Goal: Task Accomplishment & Management: Complete application form

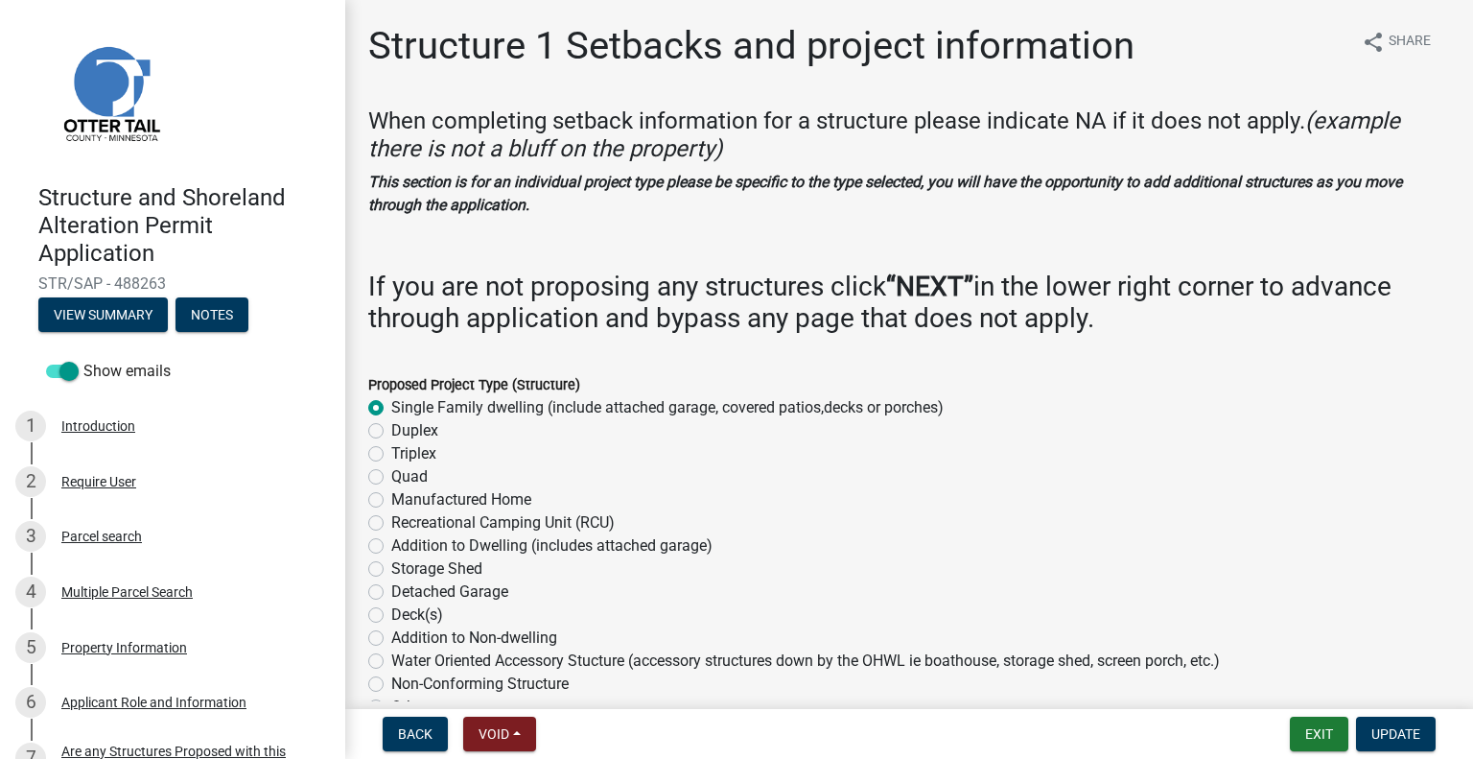
select select "c185e313-3403-4239-bd61-bb563c58a77a"
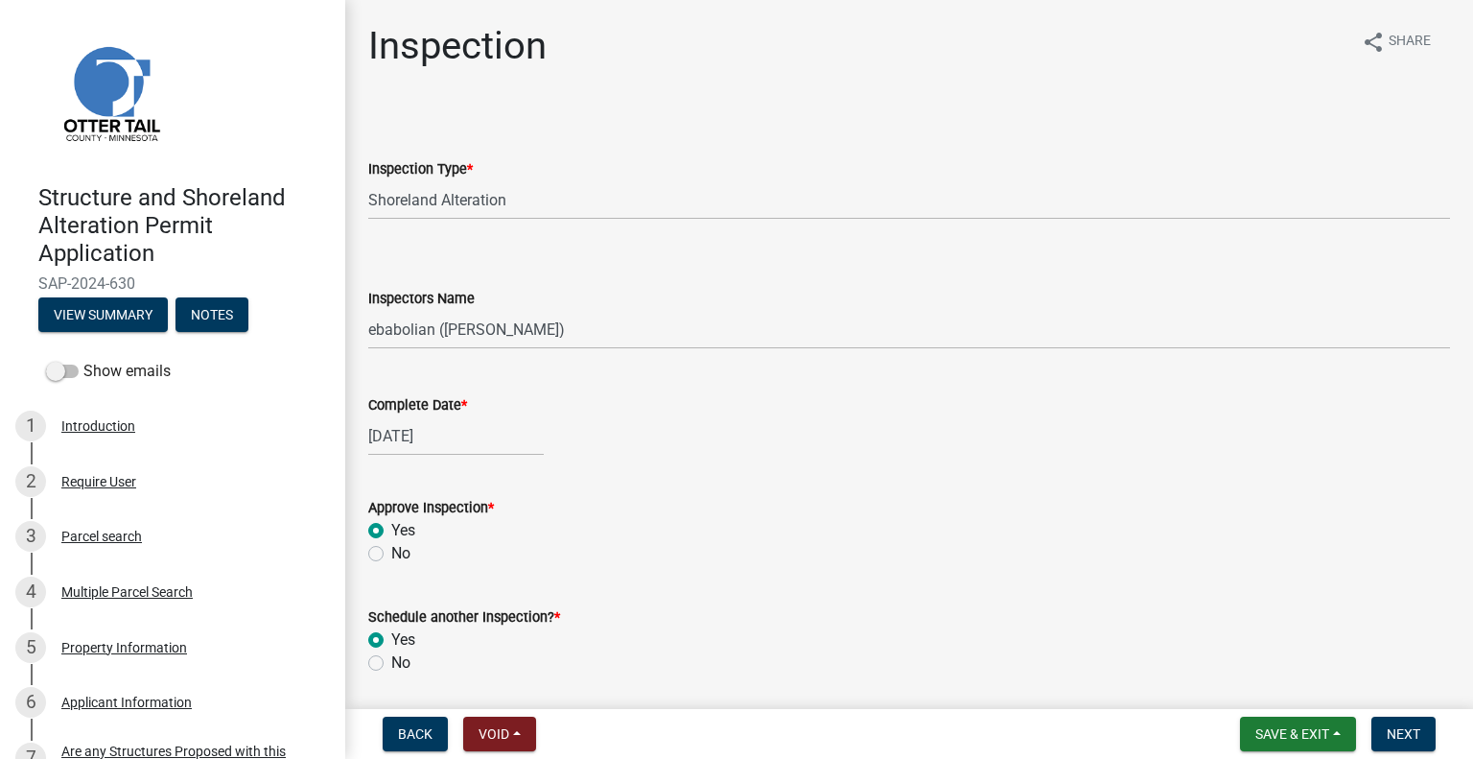
select select "47ea1fb7-c502-4f3a-a094-06b583cbebcf"
select select "cd31a072-cd4e-4306-9b8c-c26eab70e9de"
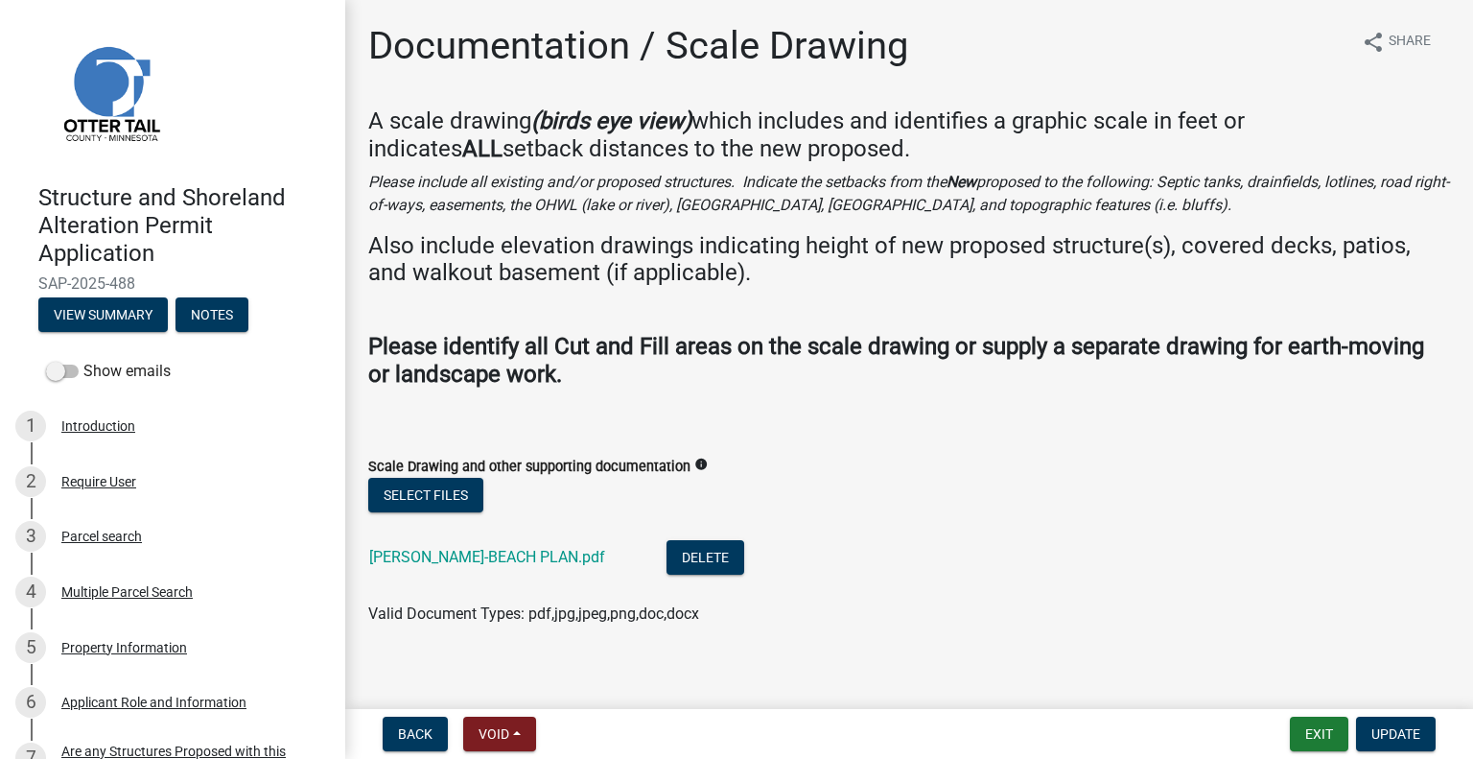
scroll to position [959, 0]
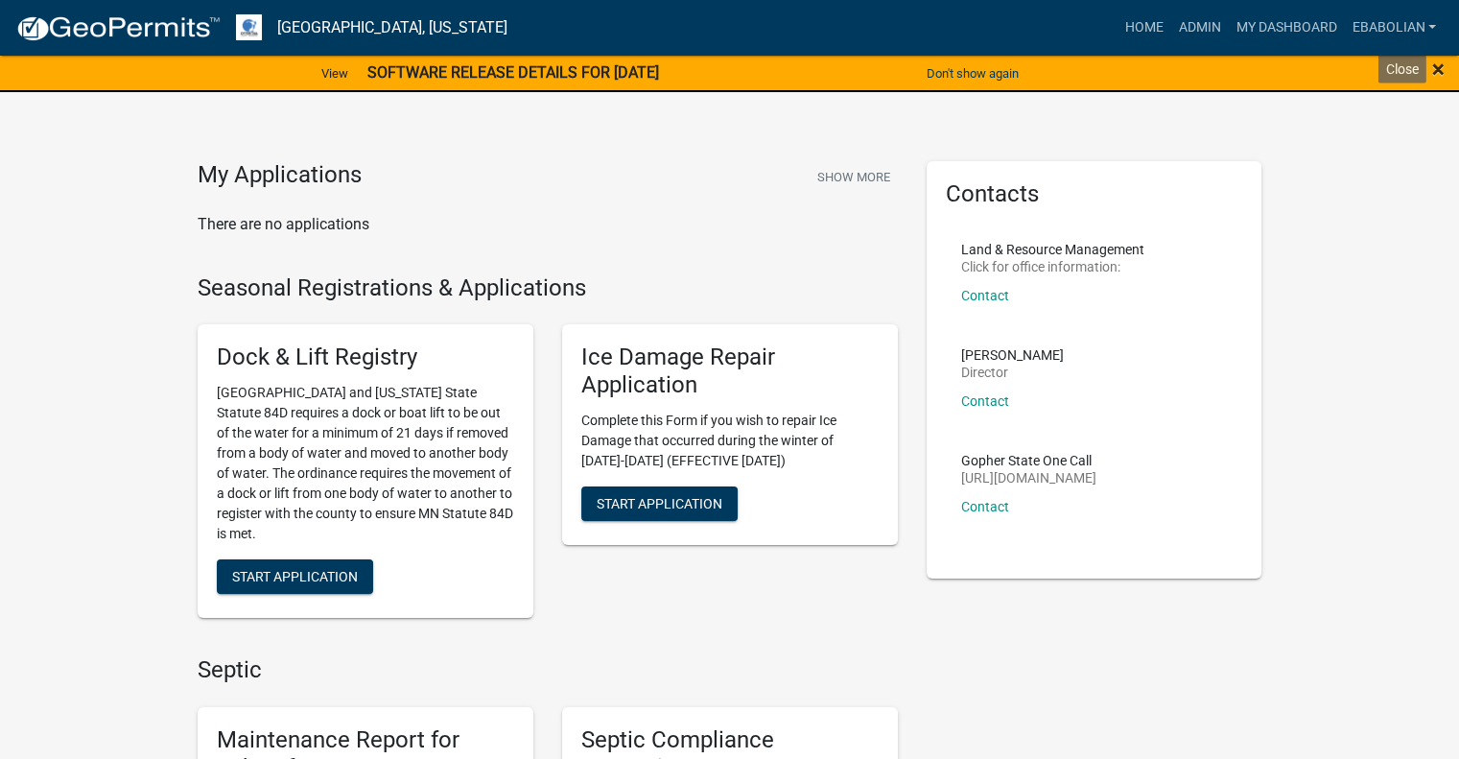
click at [1441, 65] on span "×" at bounding box center [1438, 69] width 12 height 27
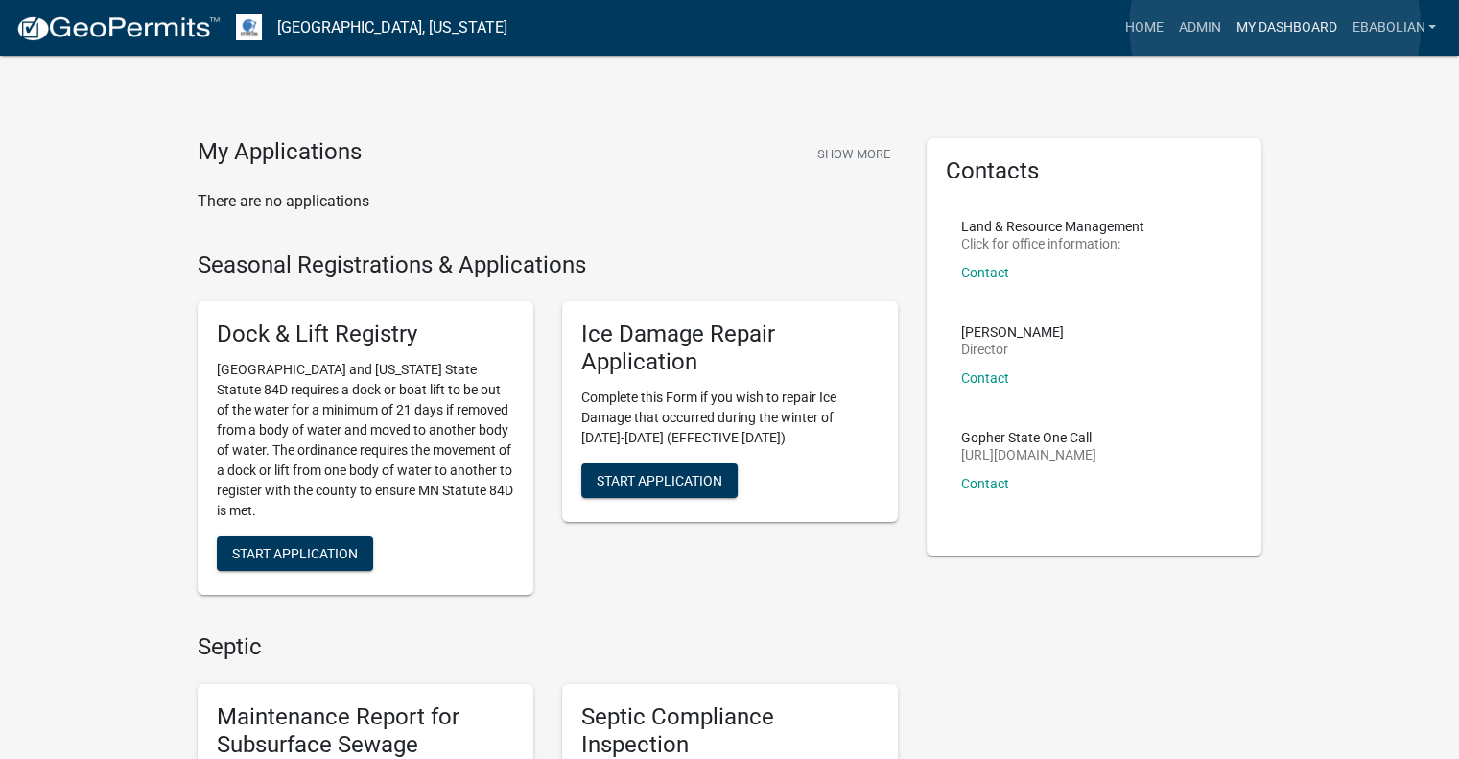
click at [1275, 27] on link "My Dashboard" at bounding box center [1286, 28] width 116 height 36
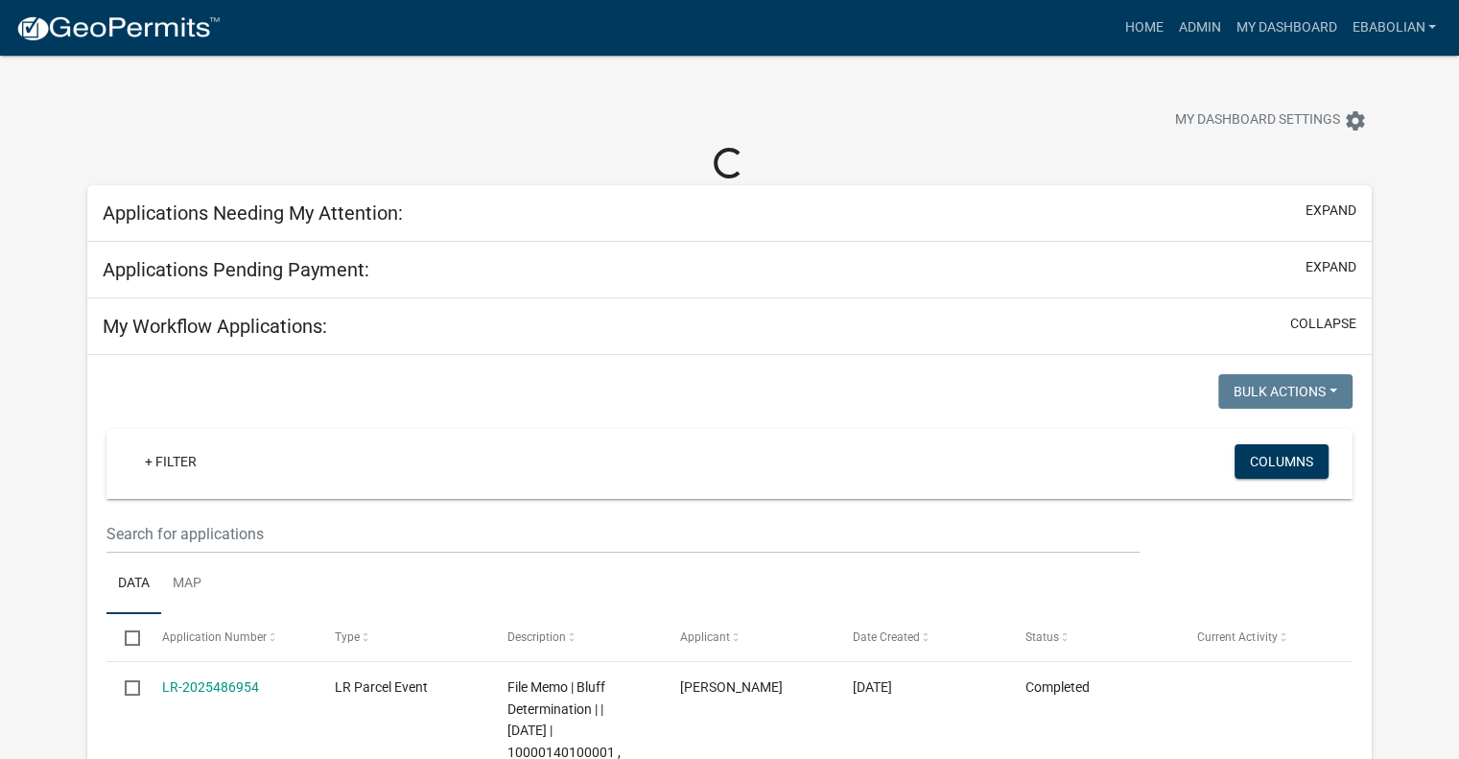
select select "3: 100"
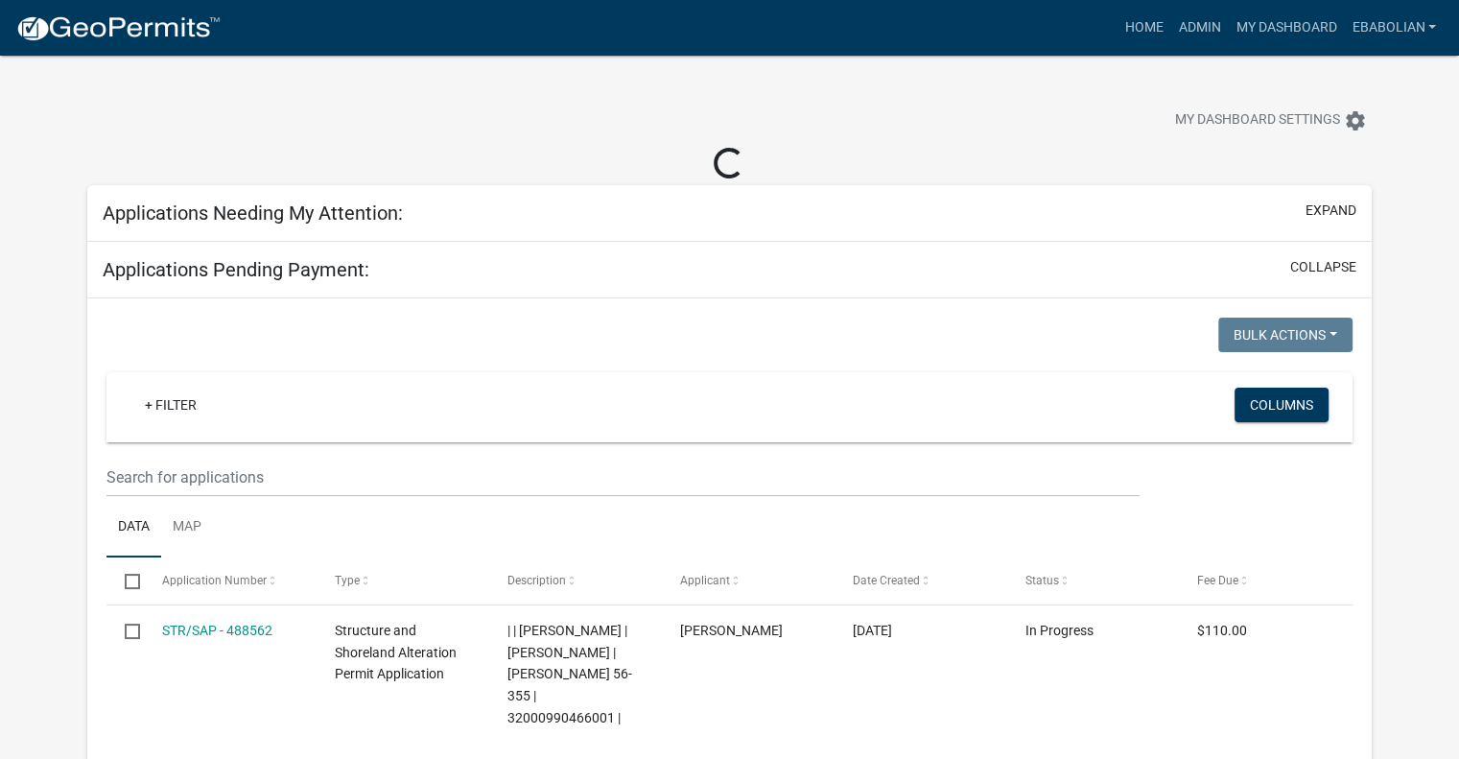
select select "3: 100"
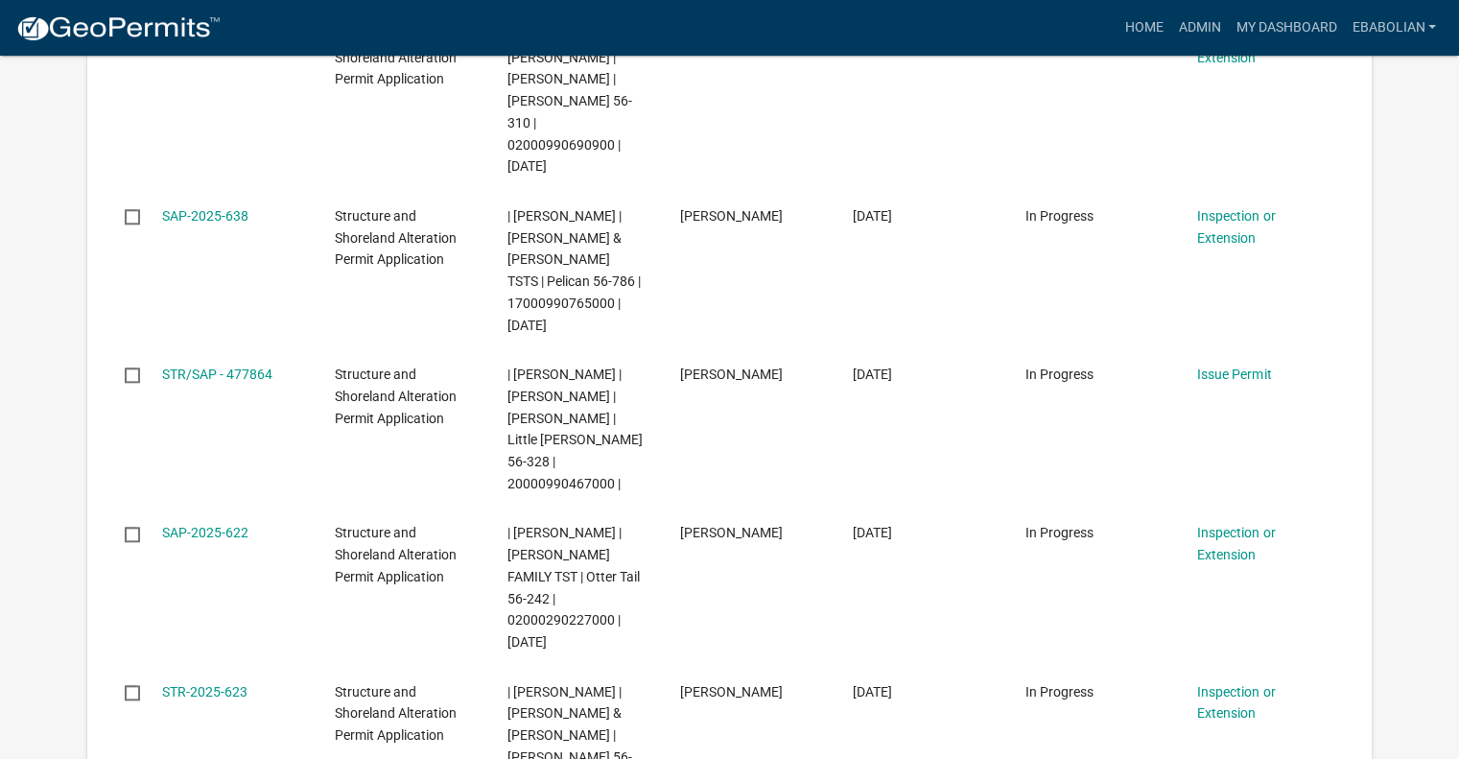
scroll to position [2014, 0]
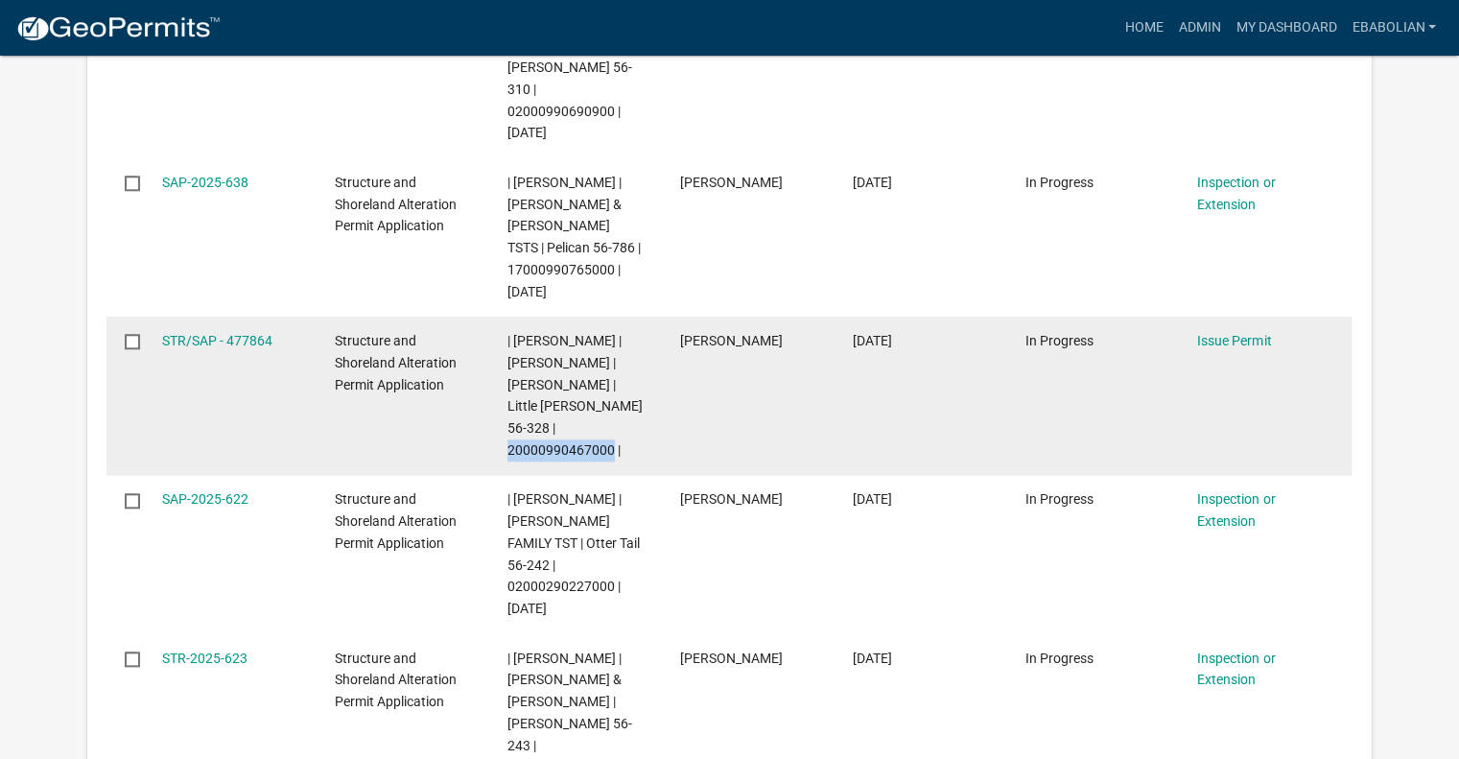
drag, startPoint x: 611, startPoint y: 429, endPoint x: 506, endPoint y: 431, distance: 104.6
click at [507, 431] on span "| [PERSON_NAME] | [PERSON_NAME] | [PERSON_NAME] | Little [PERSON_NAME] 56-328 |…" at bounding box center [574, 395] width 135 height 125
copy span "20000990467000"
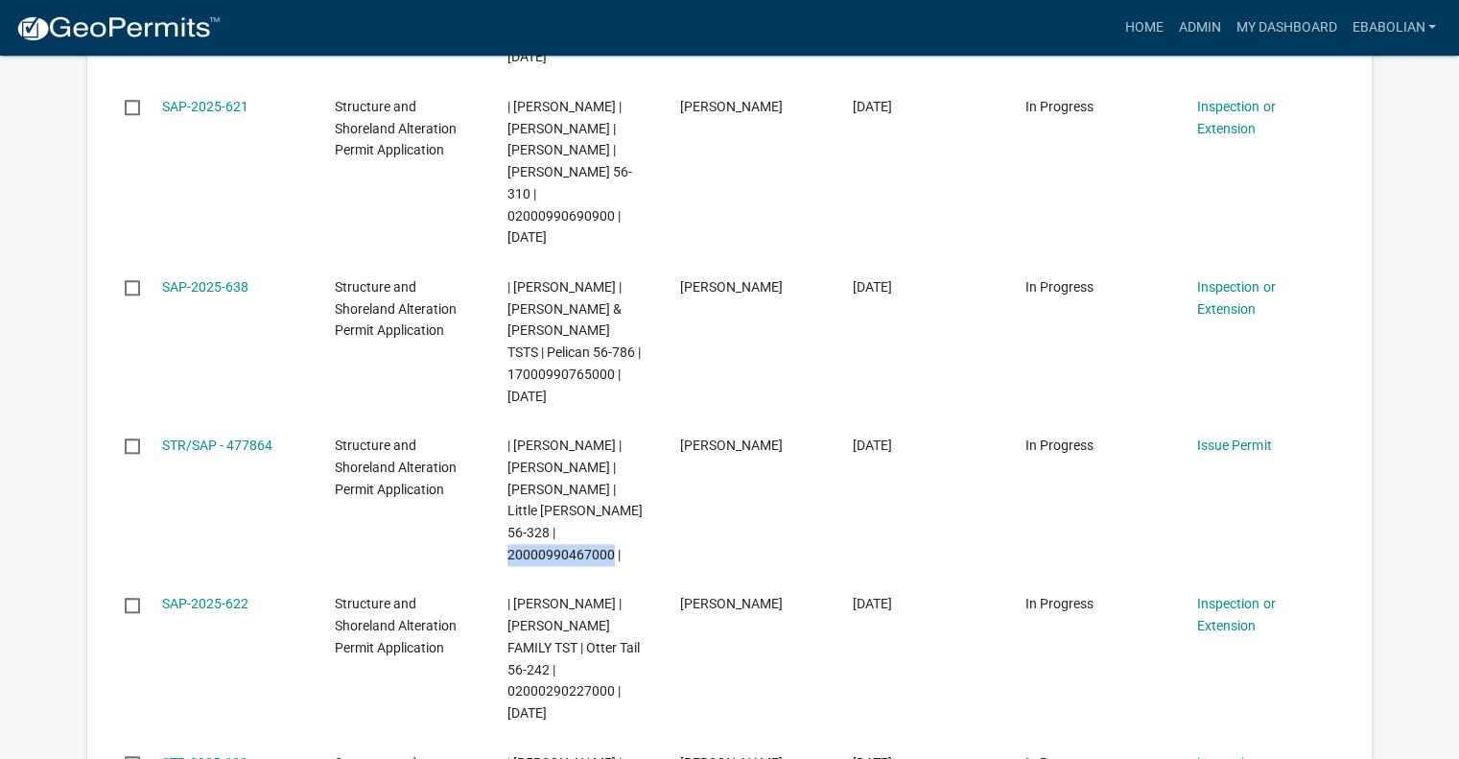
scroll to position [1631, 0]
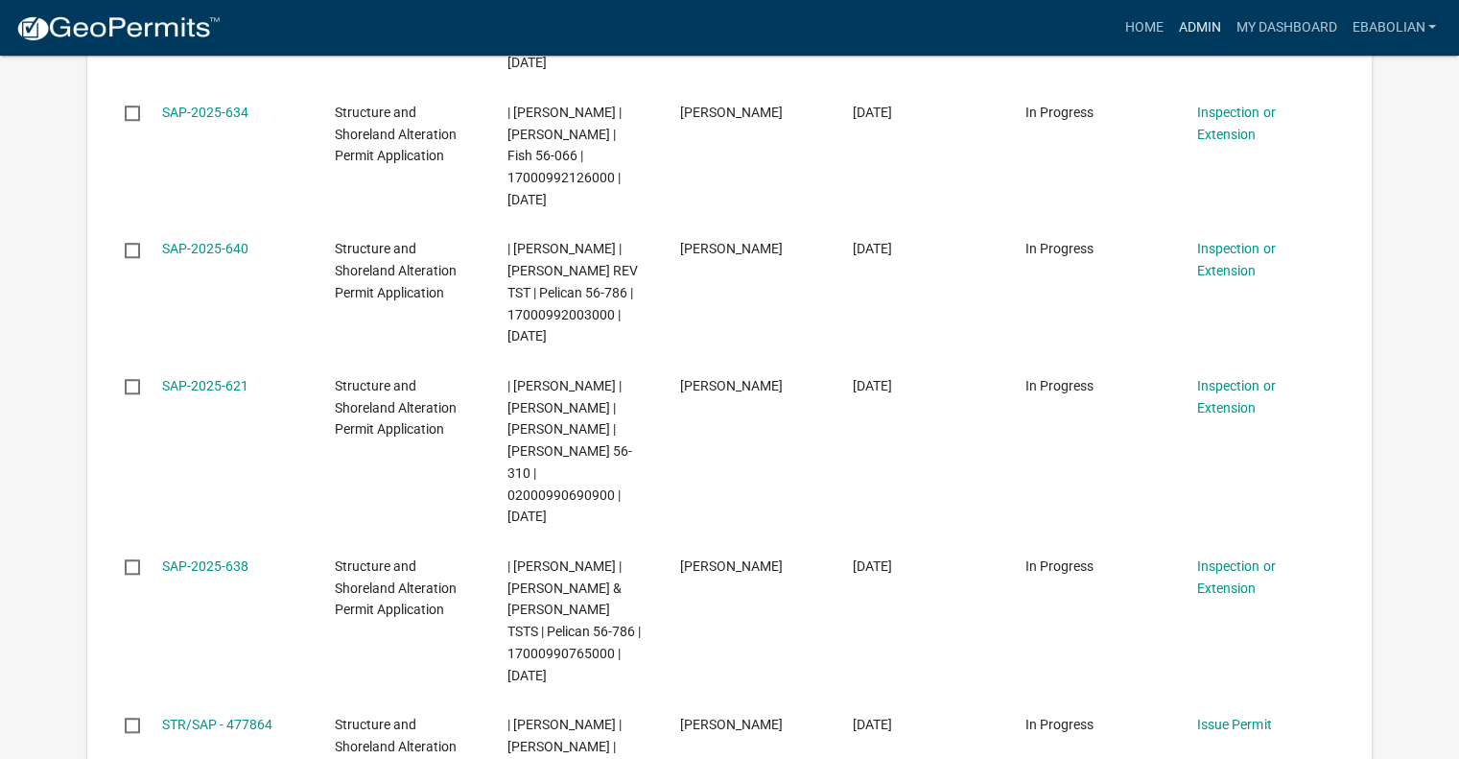
click at [1196, 30] on link "Admin" at bounding box center [1199, 28] width 58 height 36
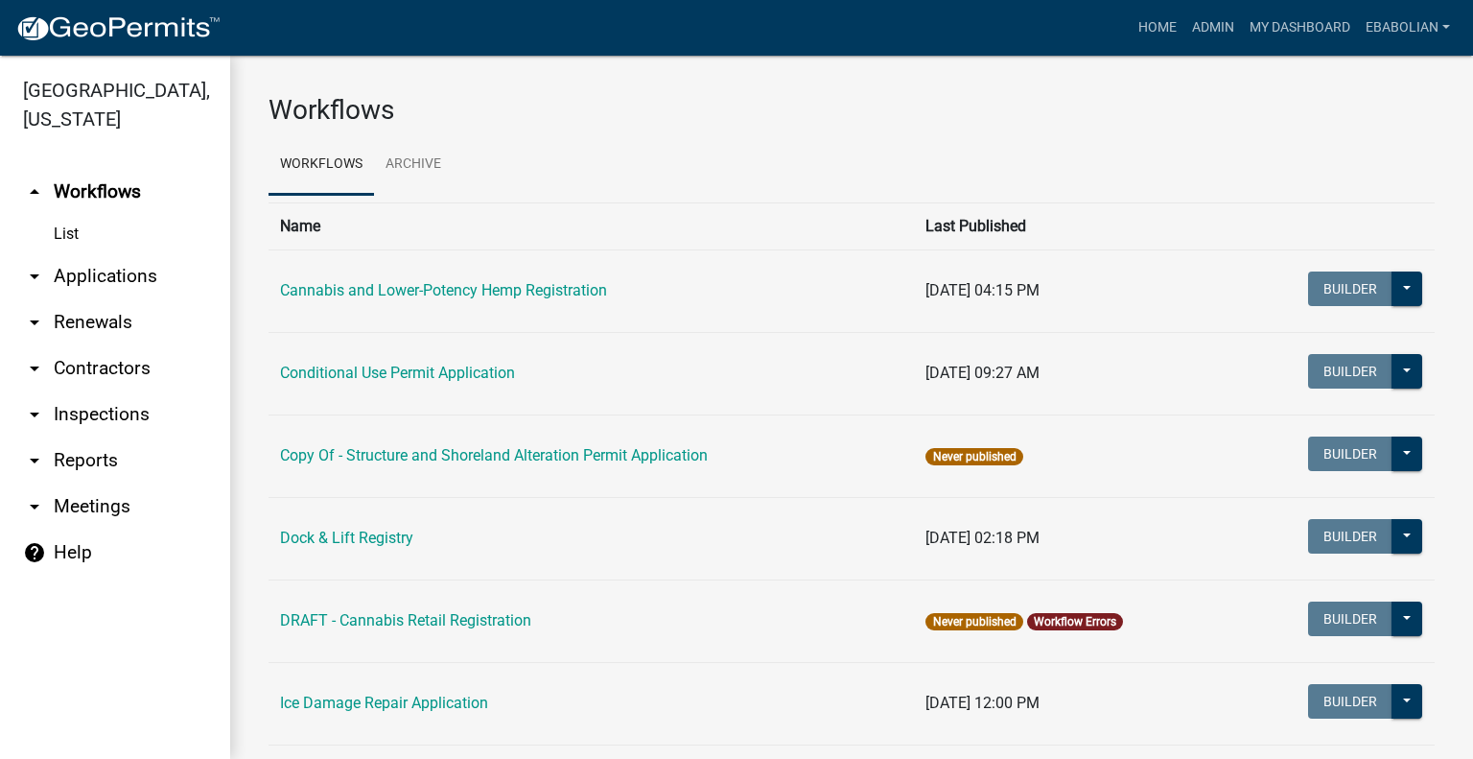
click at [128, 273] on link "arrow_drop_down Applications" at bounding box center [115, 276] width 230 height 46
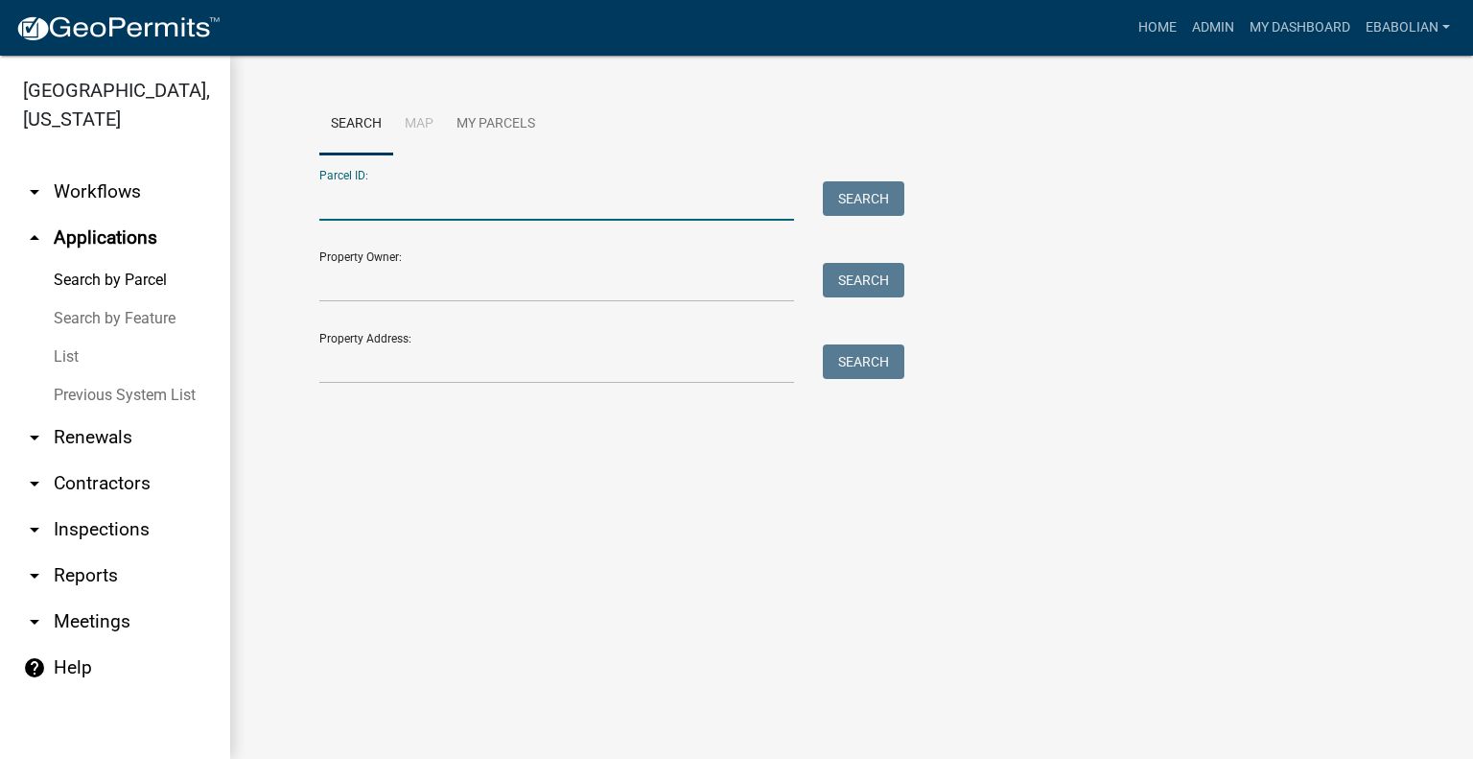
click at [445, 200] on input "Parcel ID:" at bounding box center [556, 200] width 475 height 39
paste input "20000990467000"
type input "20000990467000"
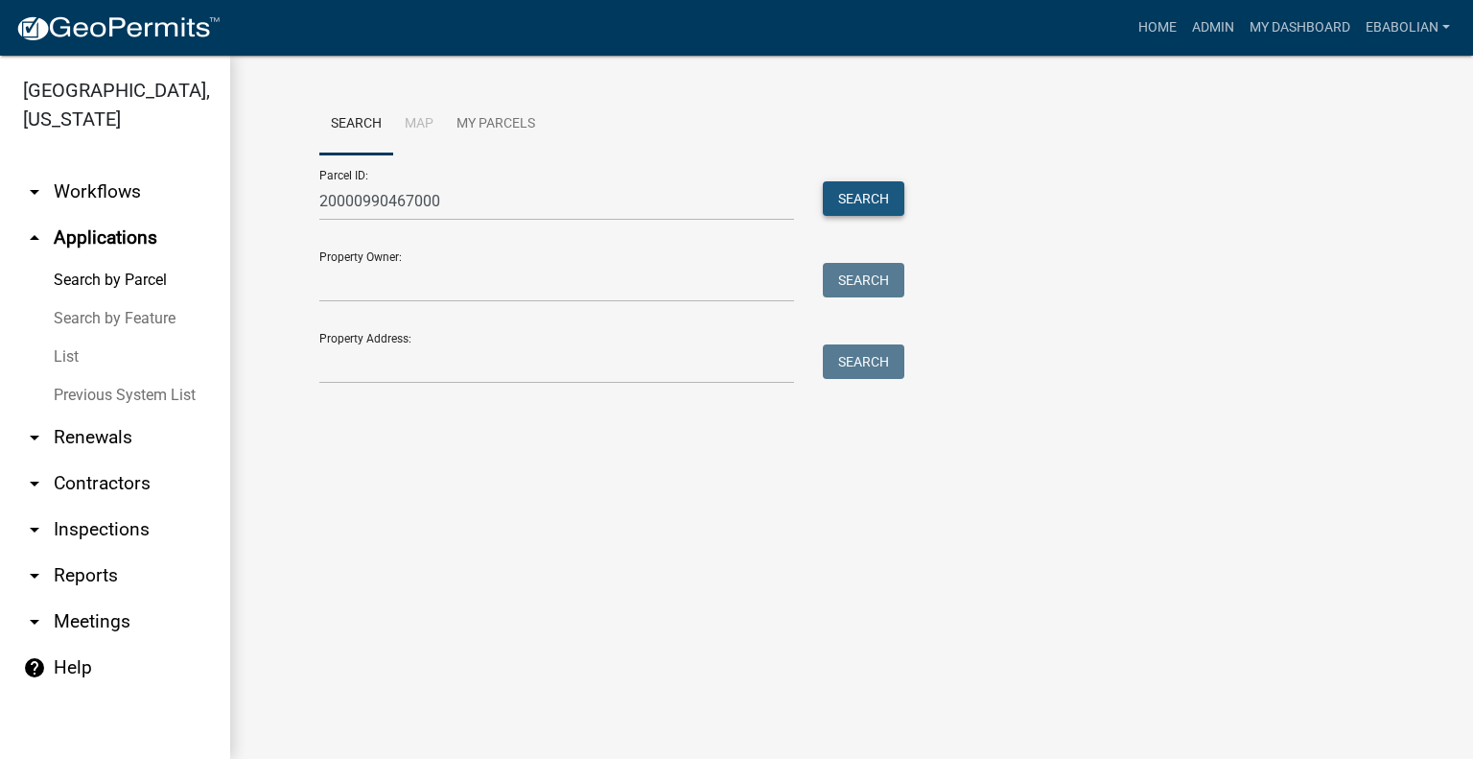
click at [862, 201] on button "Search" at bounding box center [864, 198] width 82 height 35
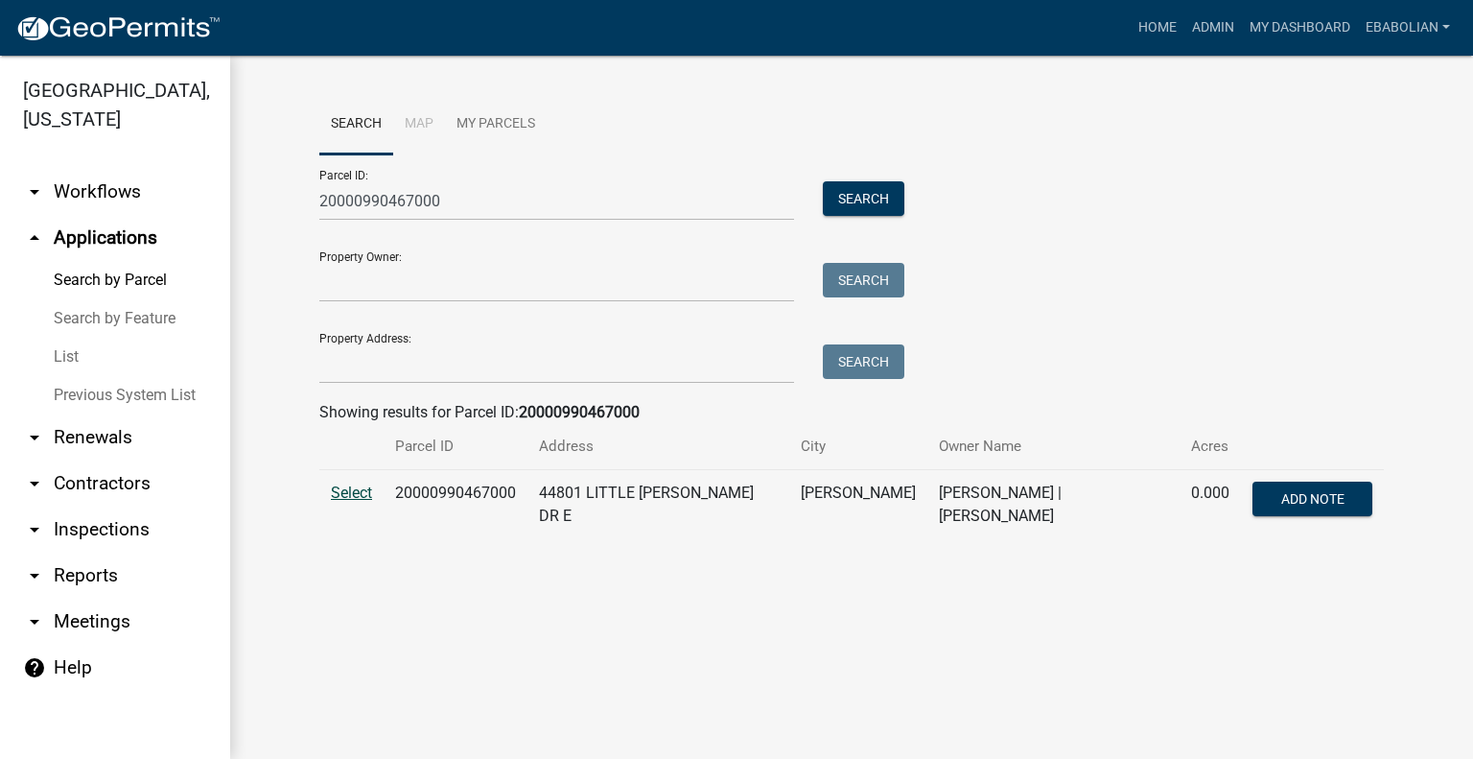
click at [342, 498] on span "Select" at bounding box center [351, 492] width 41 height 18
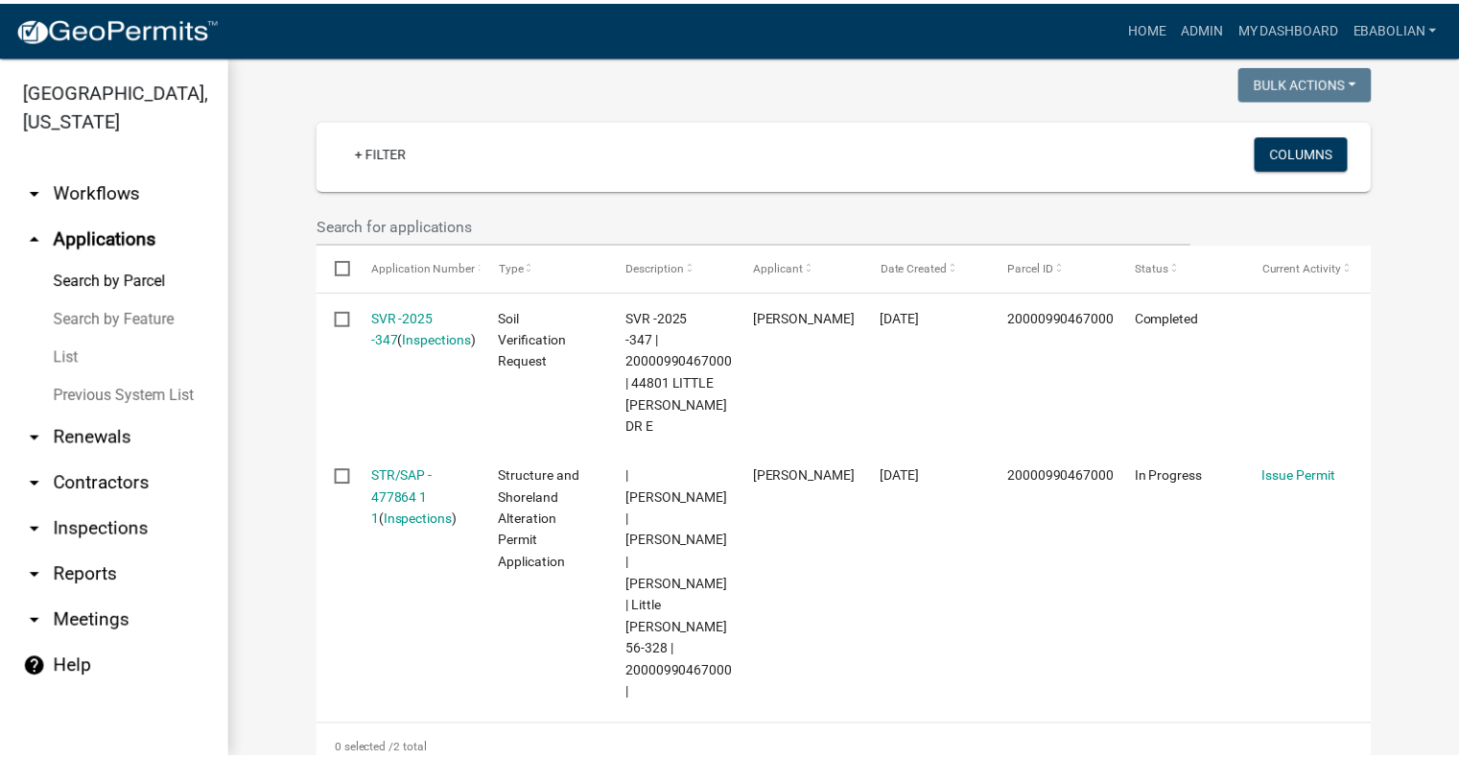
scroll to position [575, 0]
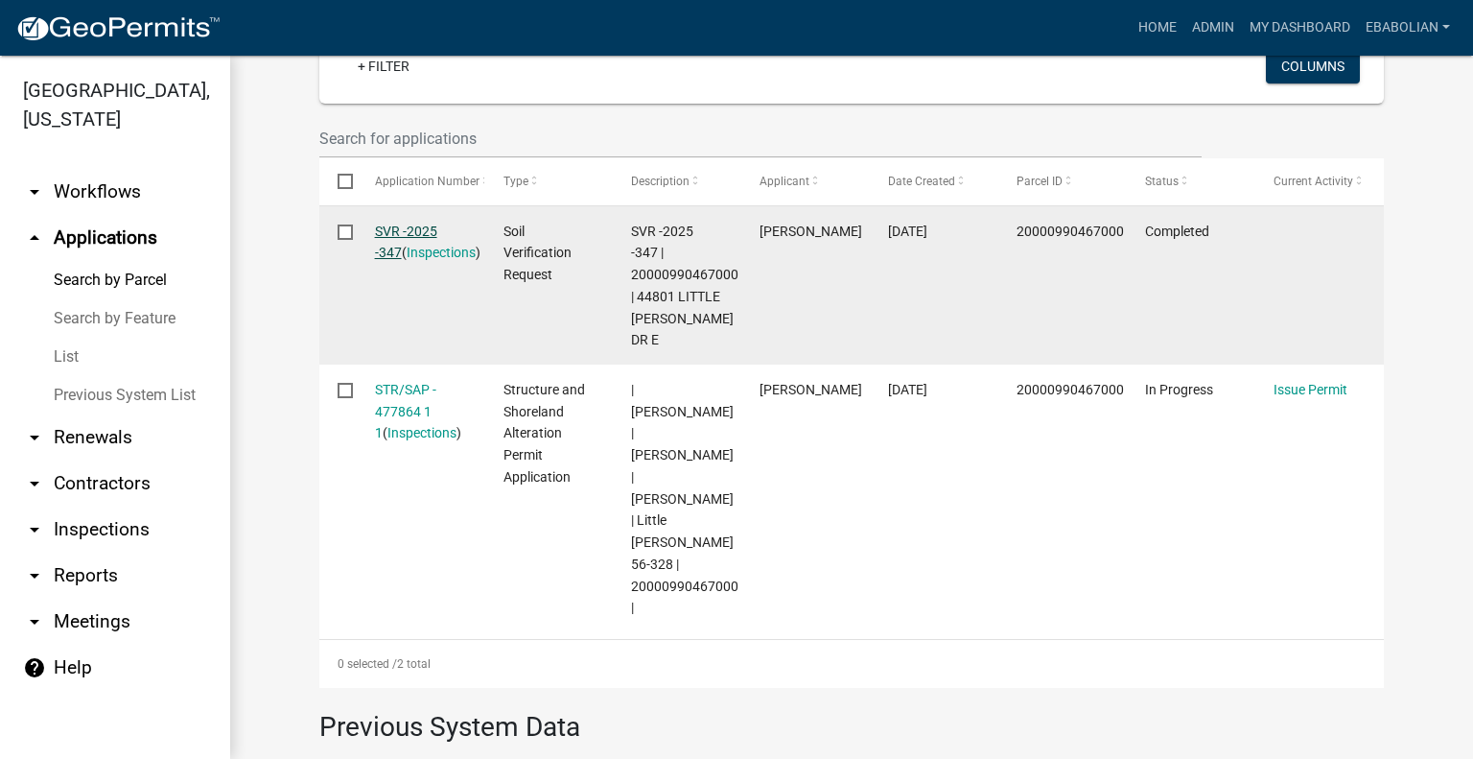
click at [391, 233] on link "SVR -2025 -347" at bounding box center [406, 241] width 62 height 37
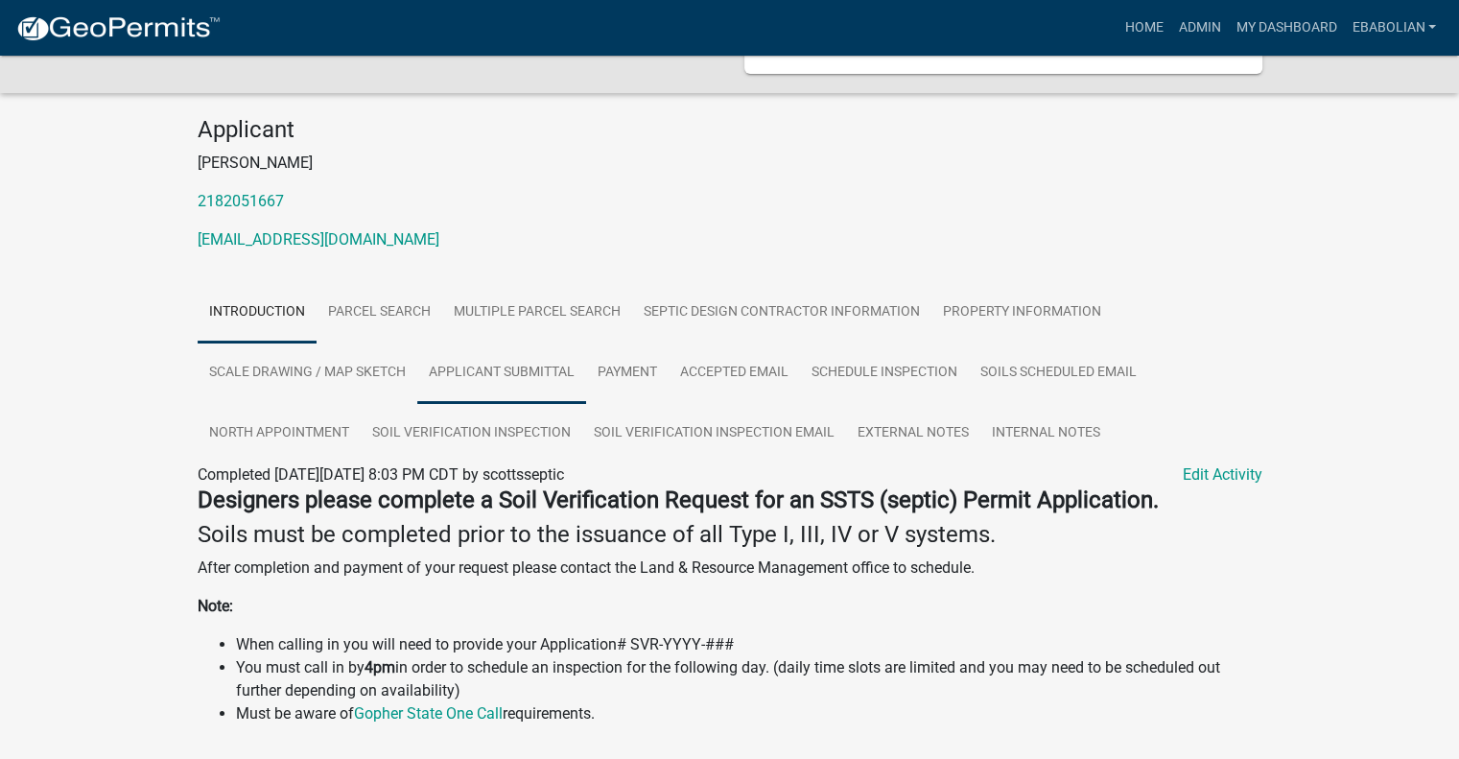
scroll to position [104, 0]
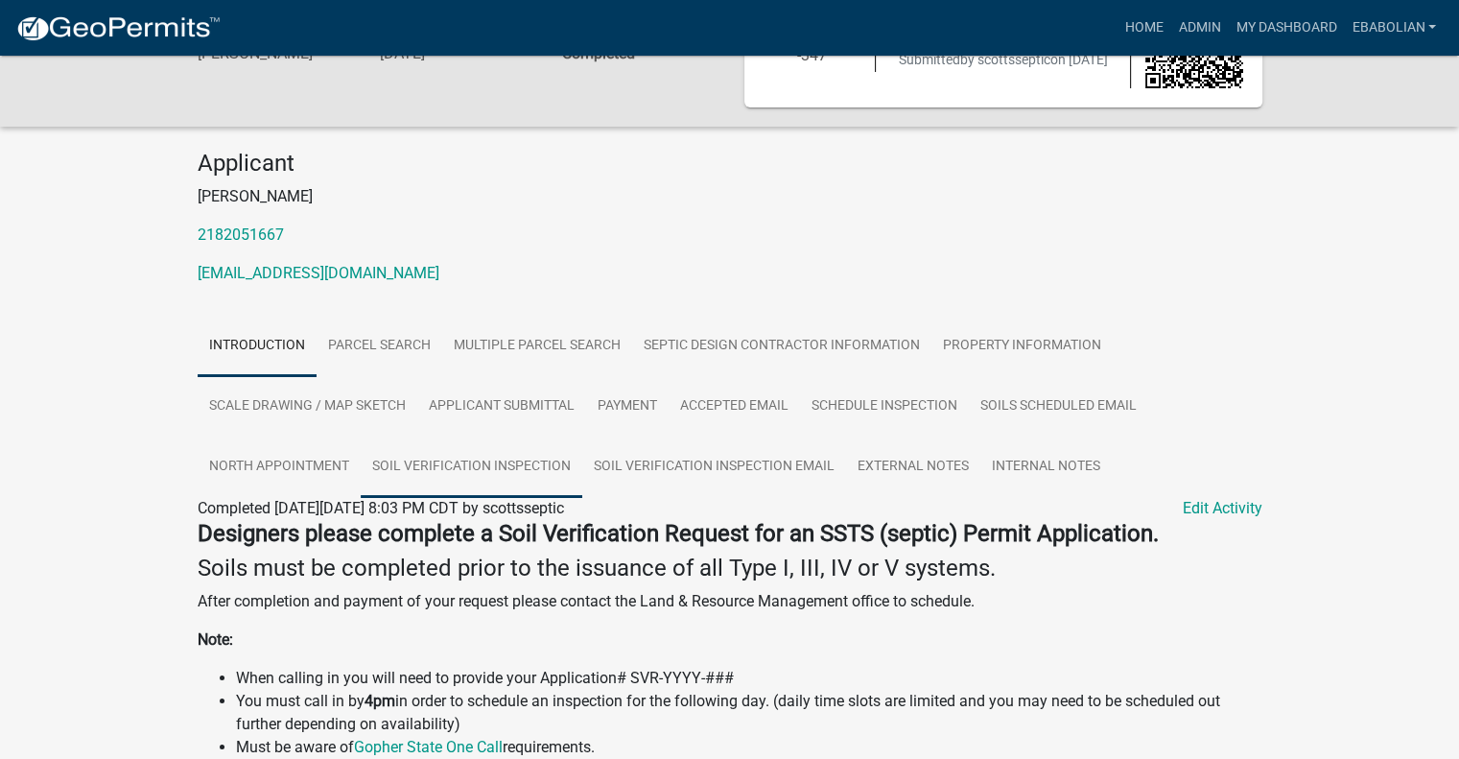
click at [476, 460] on link "Soil Verification Inspection" at bounding box center [472, 466] width 222 height 61
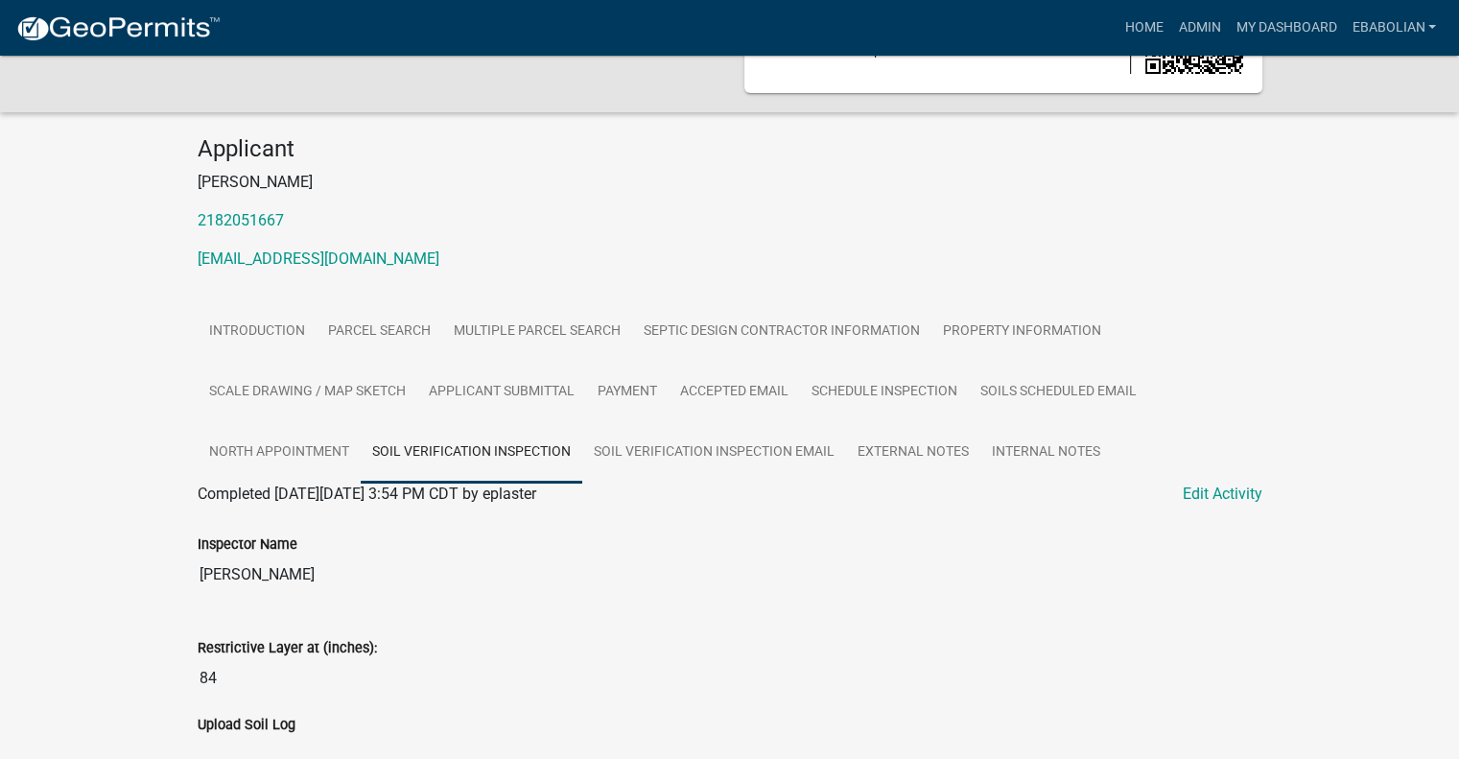
scroll to position [0, 0]
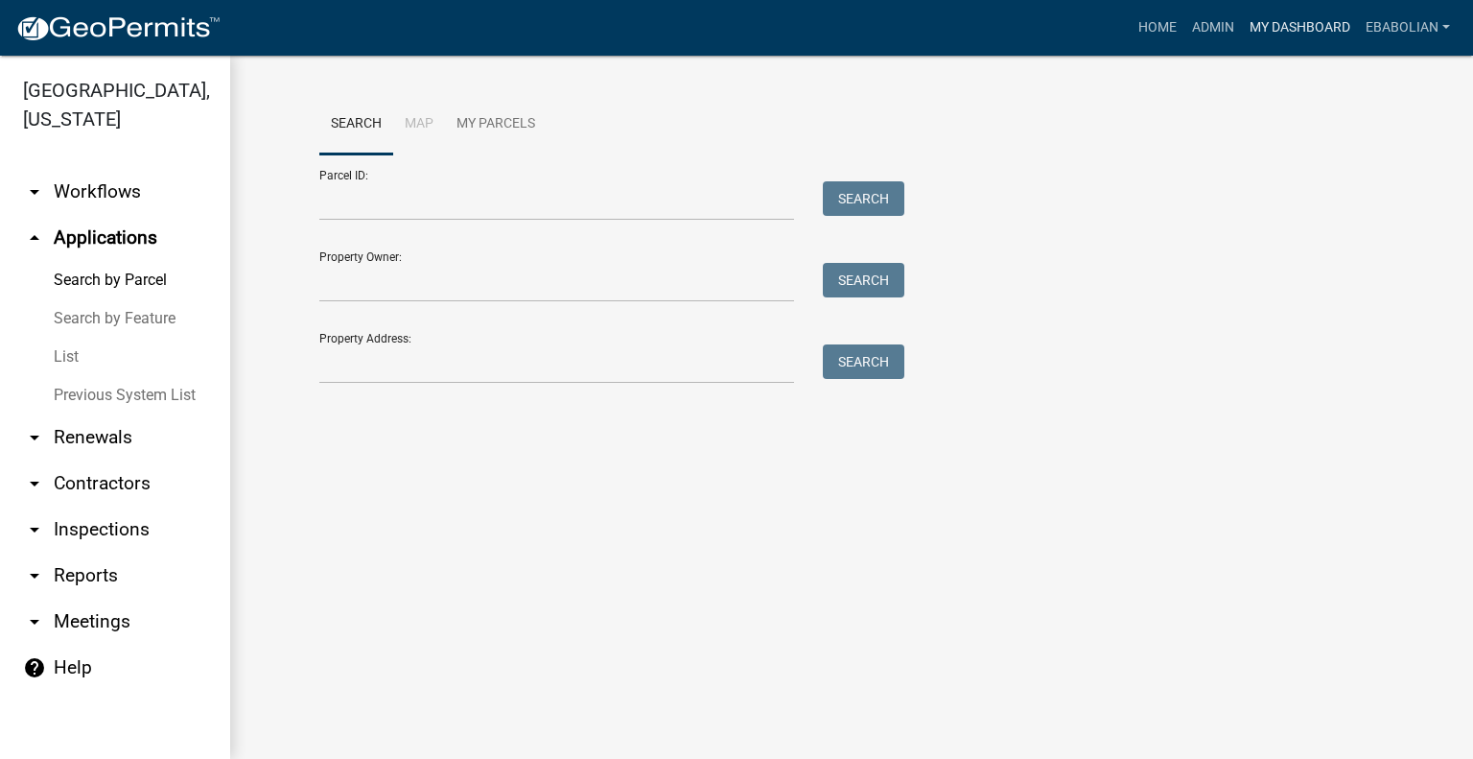
click at [1281, 30] on link "My Dashboard" at bounding box center [1300, 28] width 116 height 36
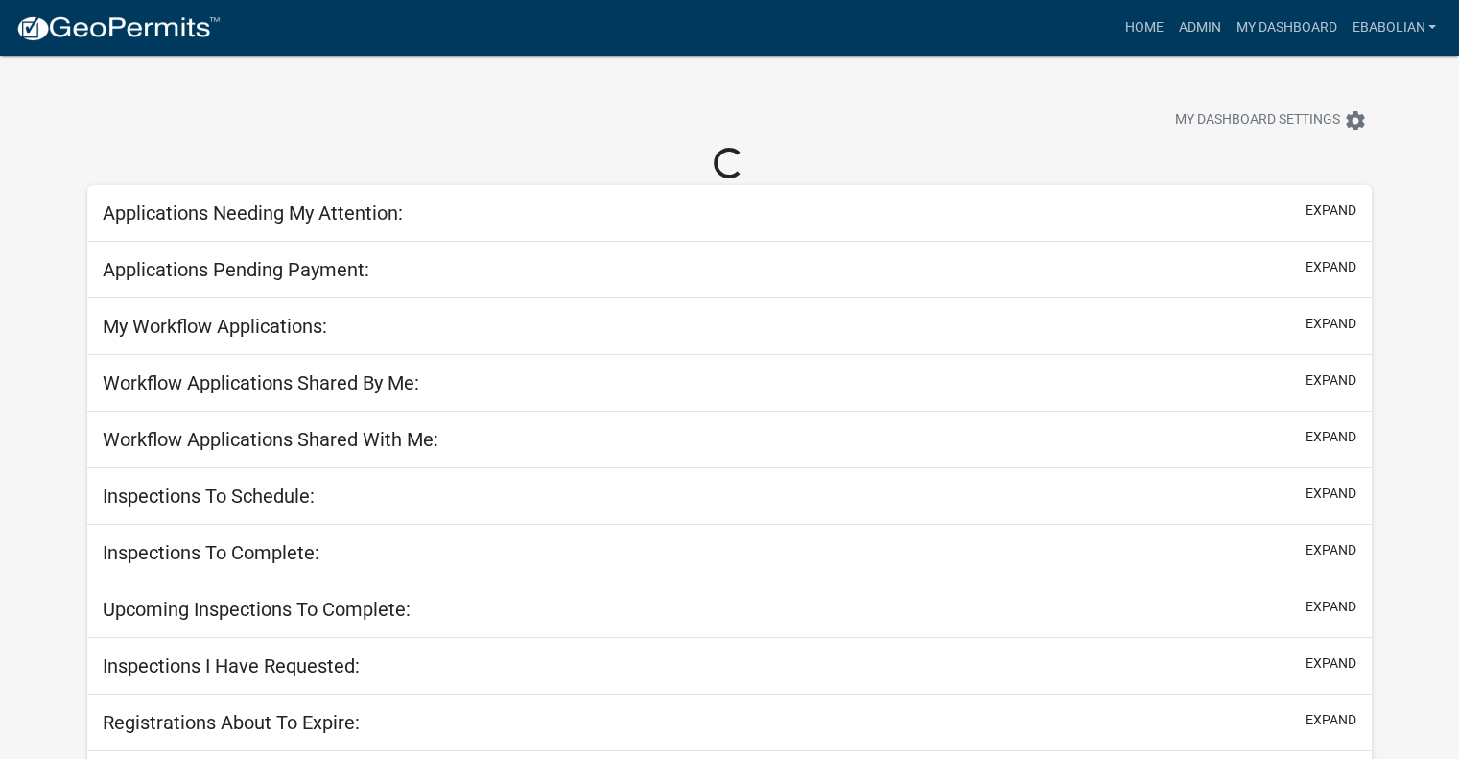
select select "3: 100"
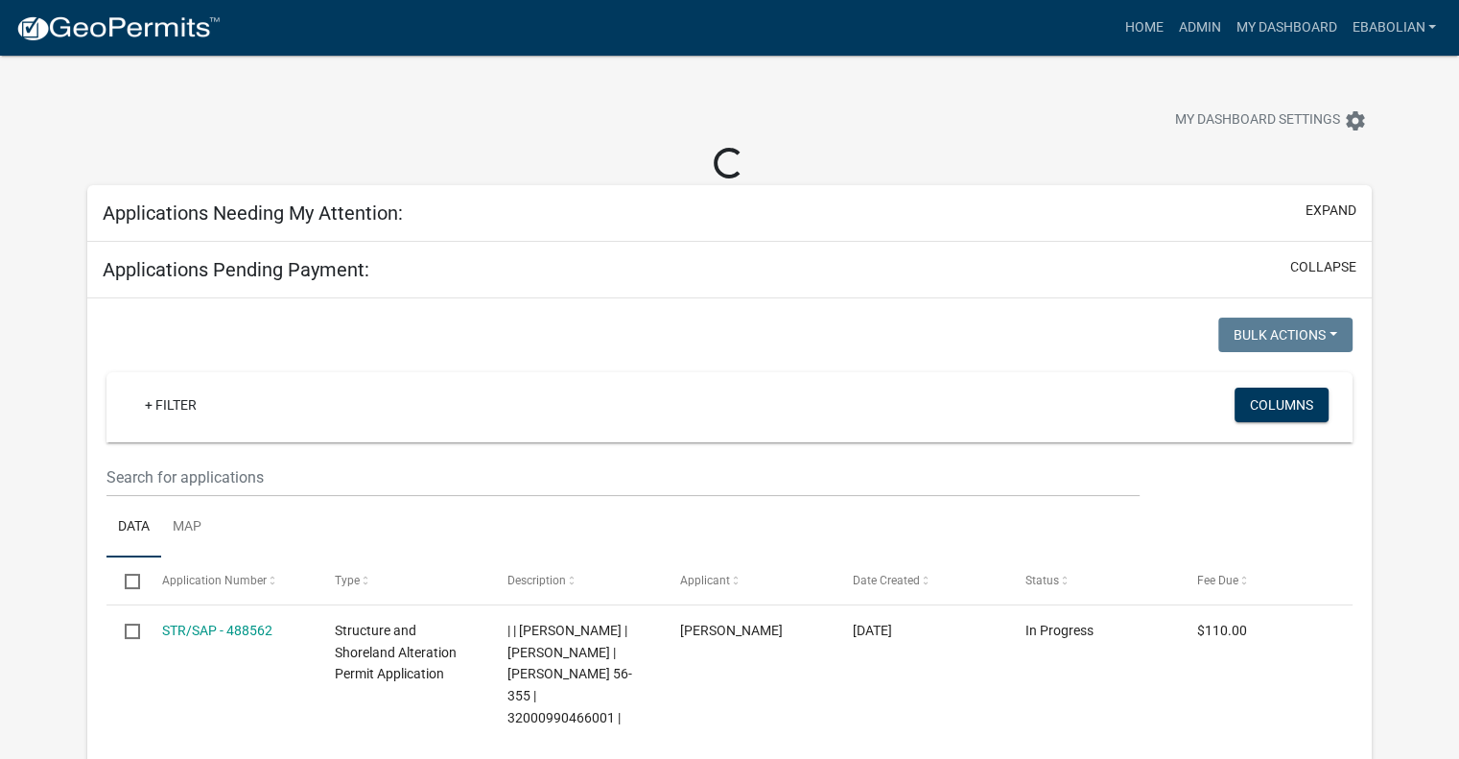
select select "3: 100"
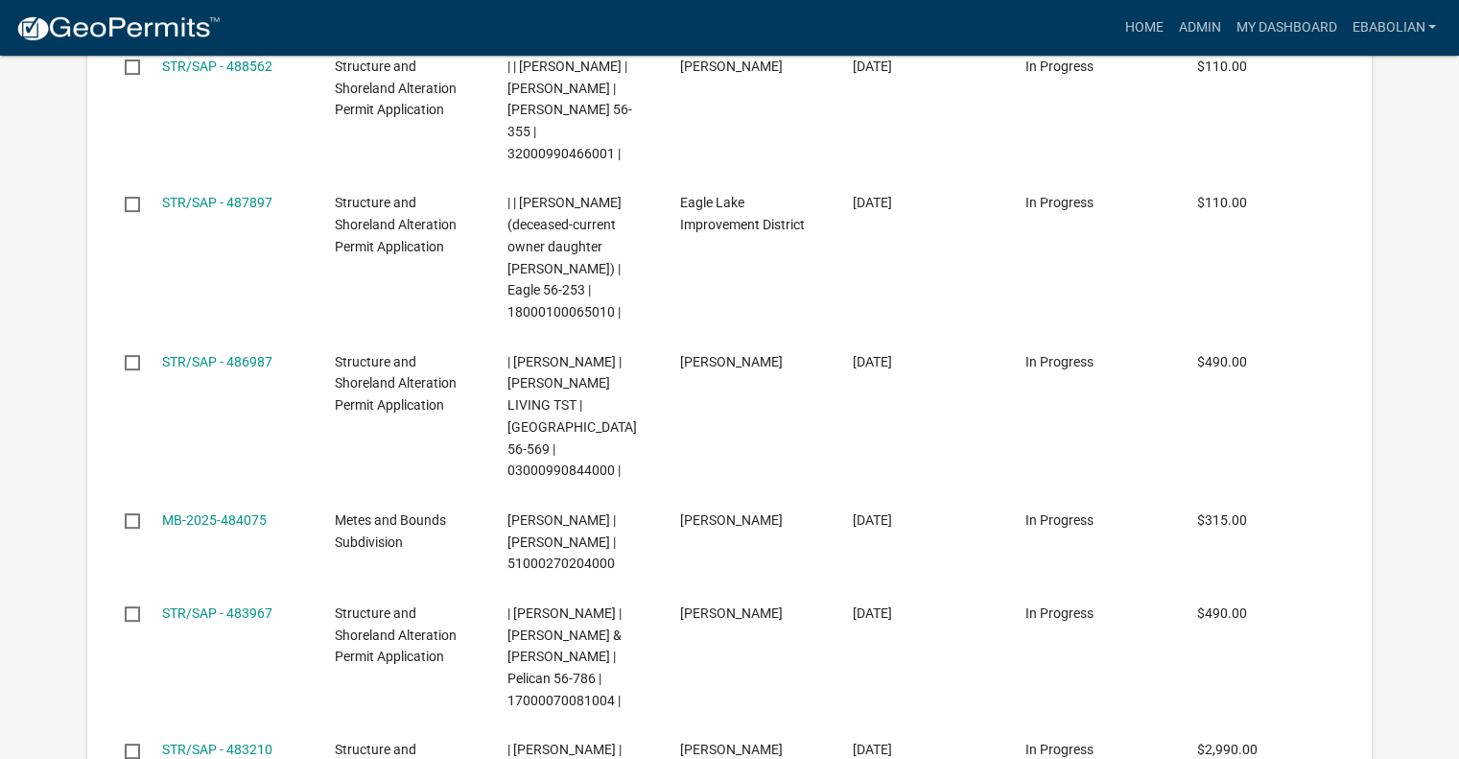
select select "3: 100"
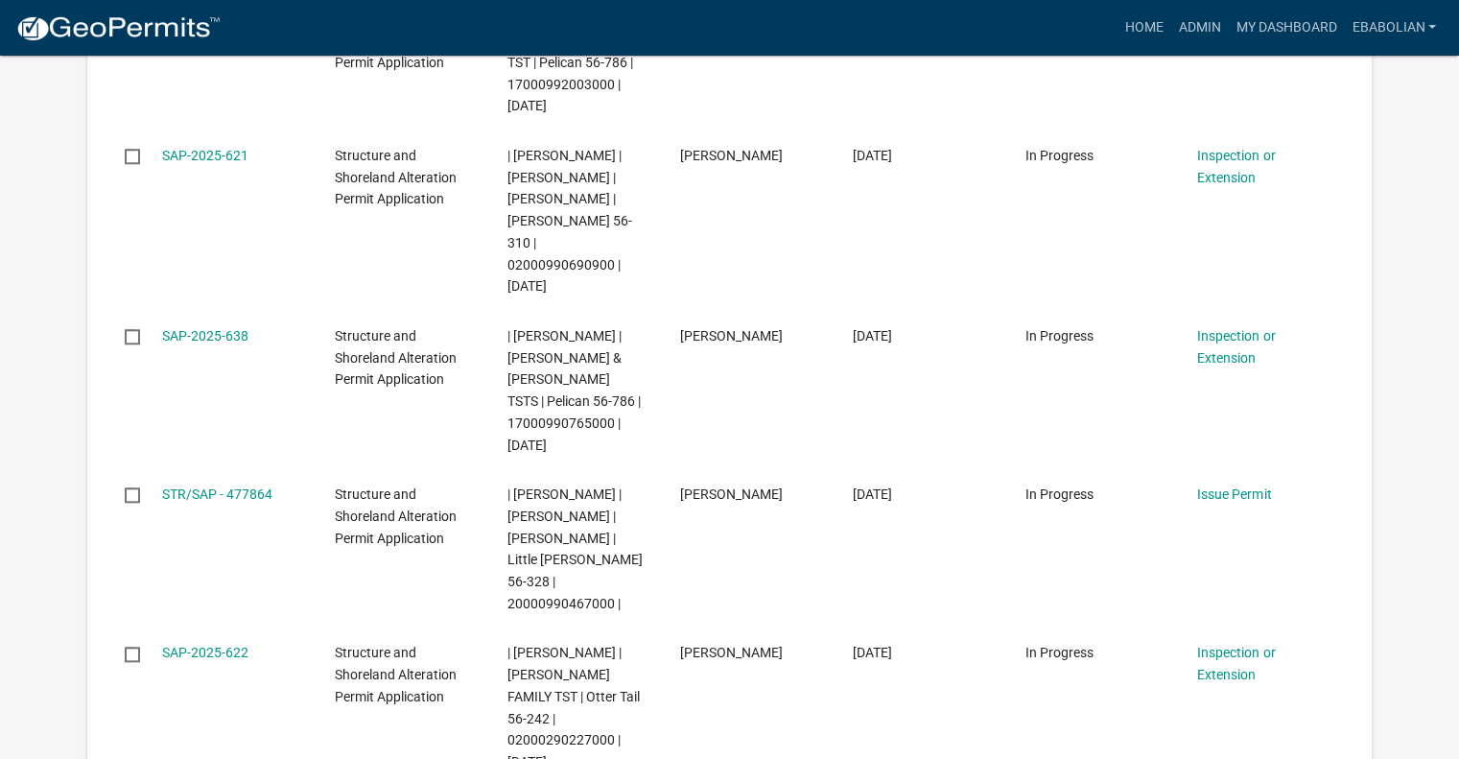
scroll to position [1918, 0]
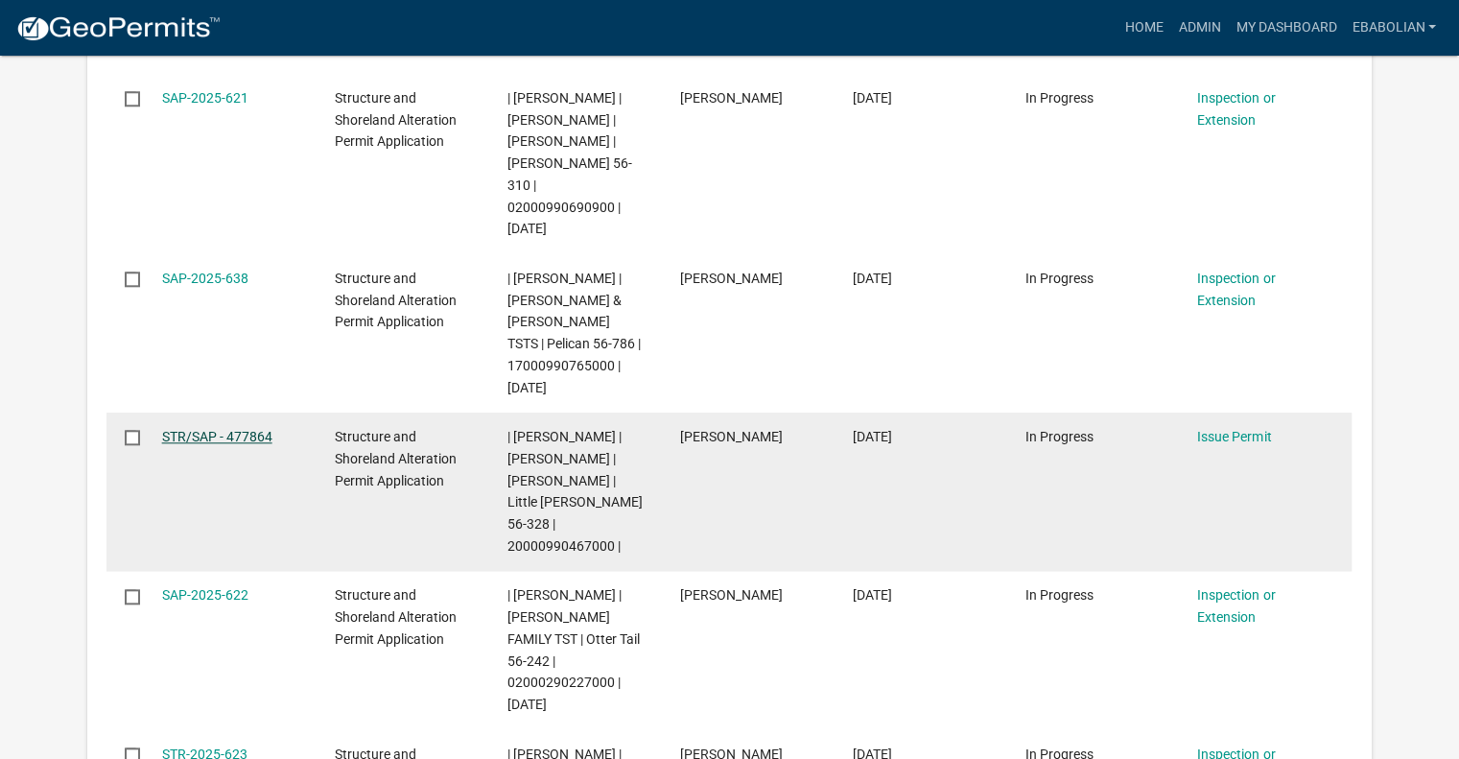
click at [251, 429] on link "STR/SAP - 477864" at bounding box center [217, 436] width 110 height 15
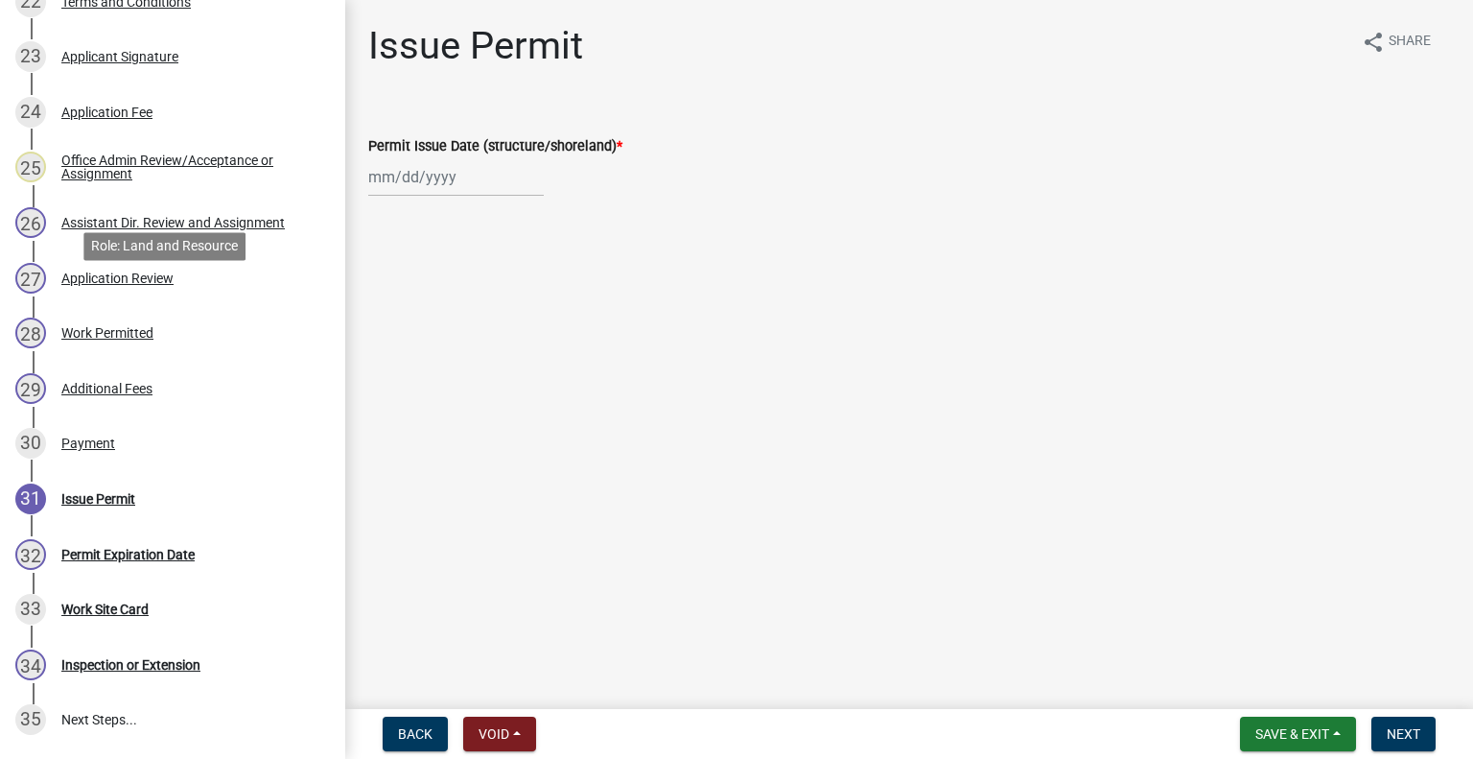
scroll to position [1631, 0]
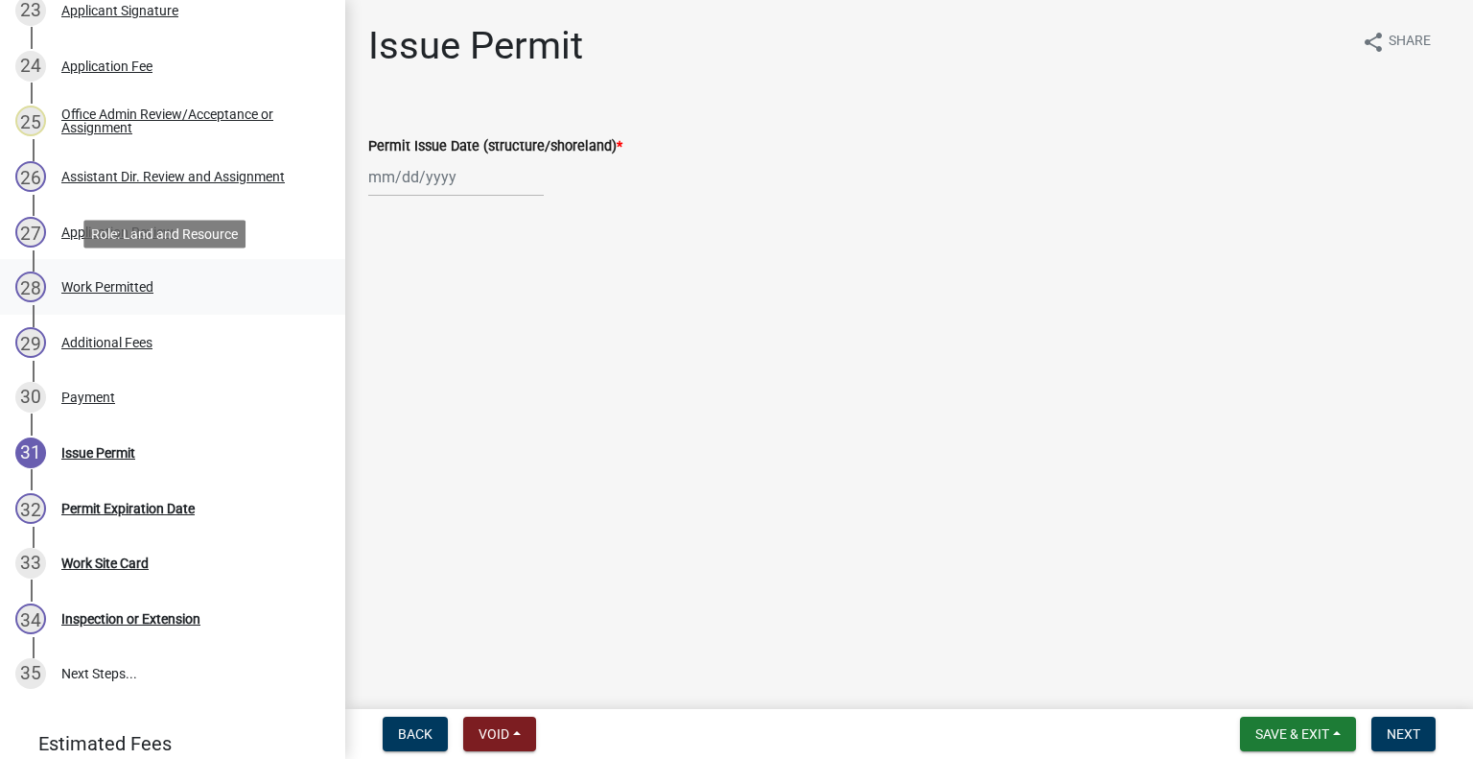
click at [128, 283] on div "Work Permitted" at bounding box center [107, 286] width 92 height 13
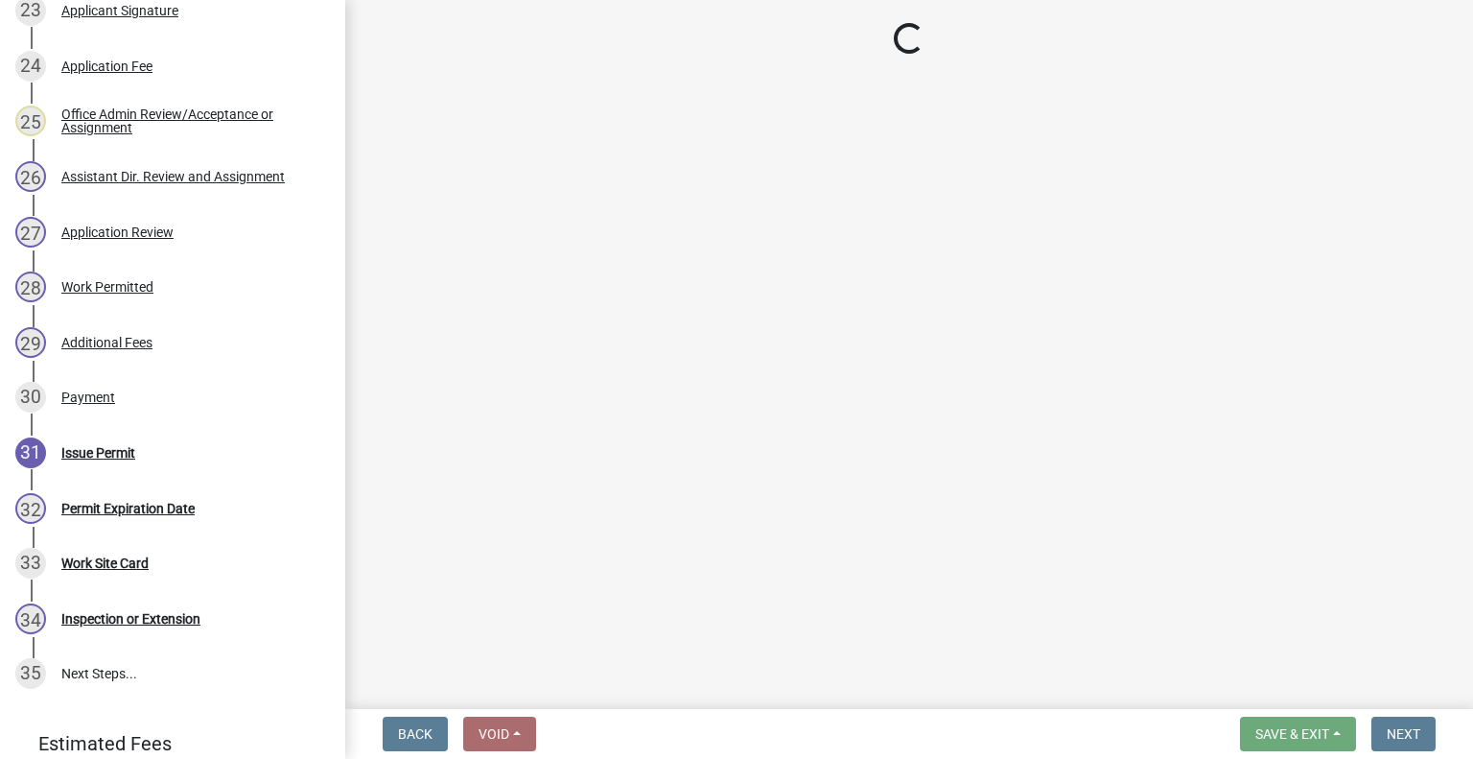
select select "f66be788-4dd6-459d-a9ec-6d83f4dfb709"
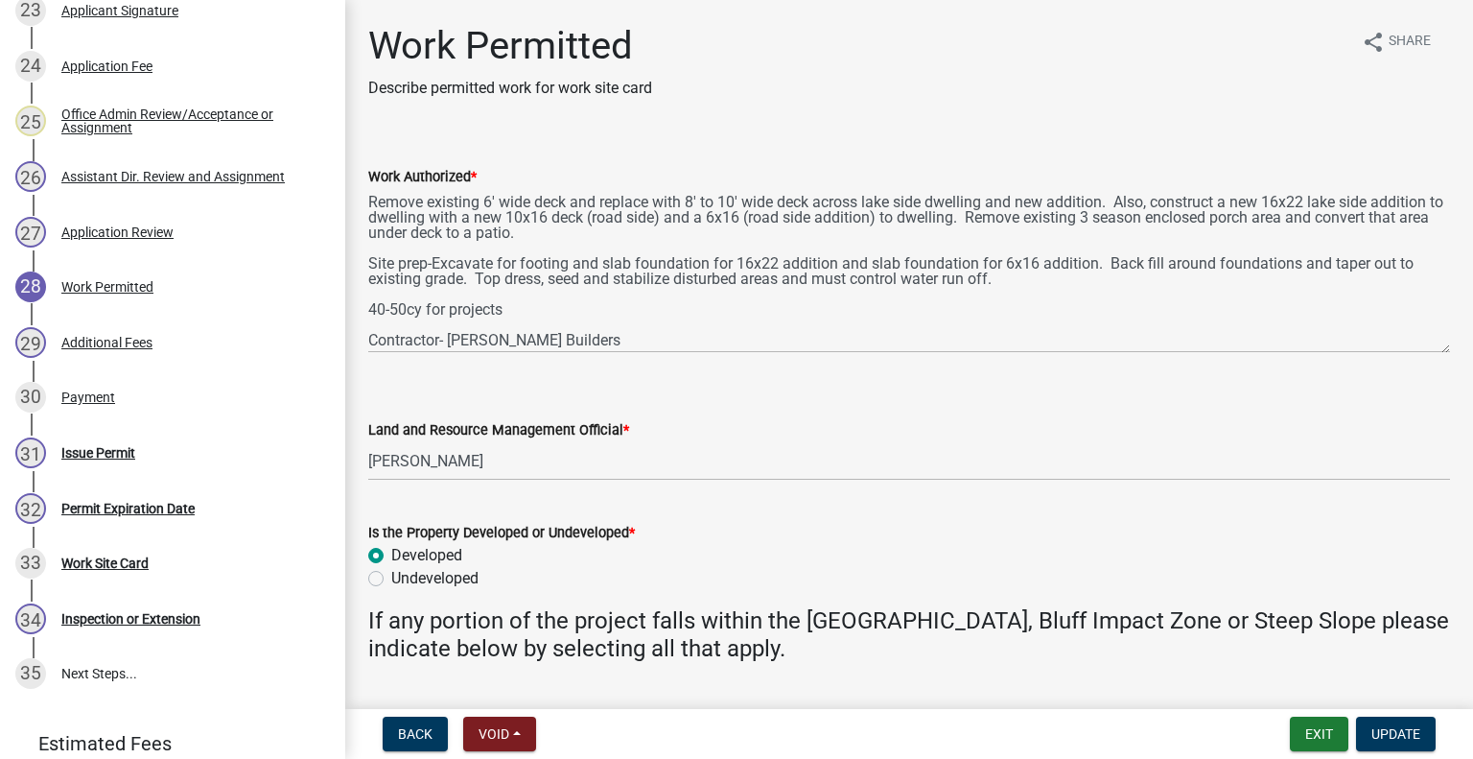
drag, startPoint x: 1434, startPoint y: 270, endPoint x: 1451, endPoint y: 345, distance: 76.8
click at [1451, 345] on div "Work Permitted Describe permitted work for work site card share Share Work Auth…" at bounding box center [909, 425] width 1128 height 805
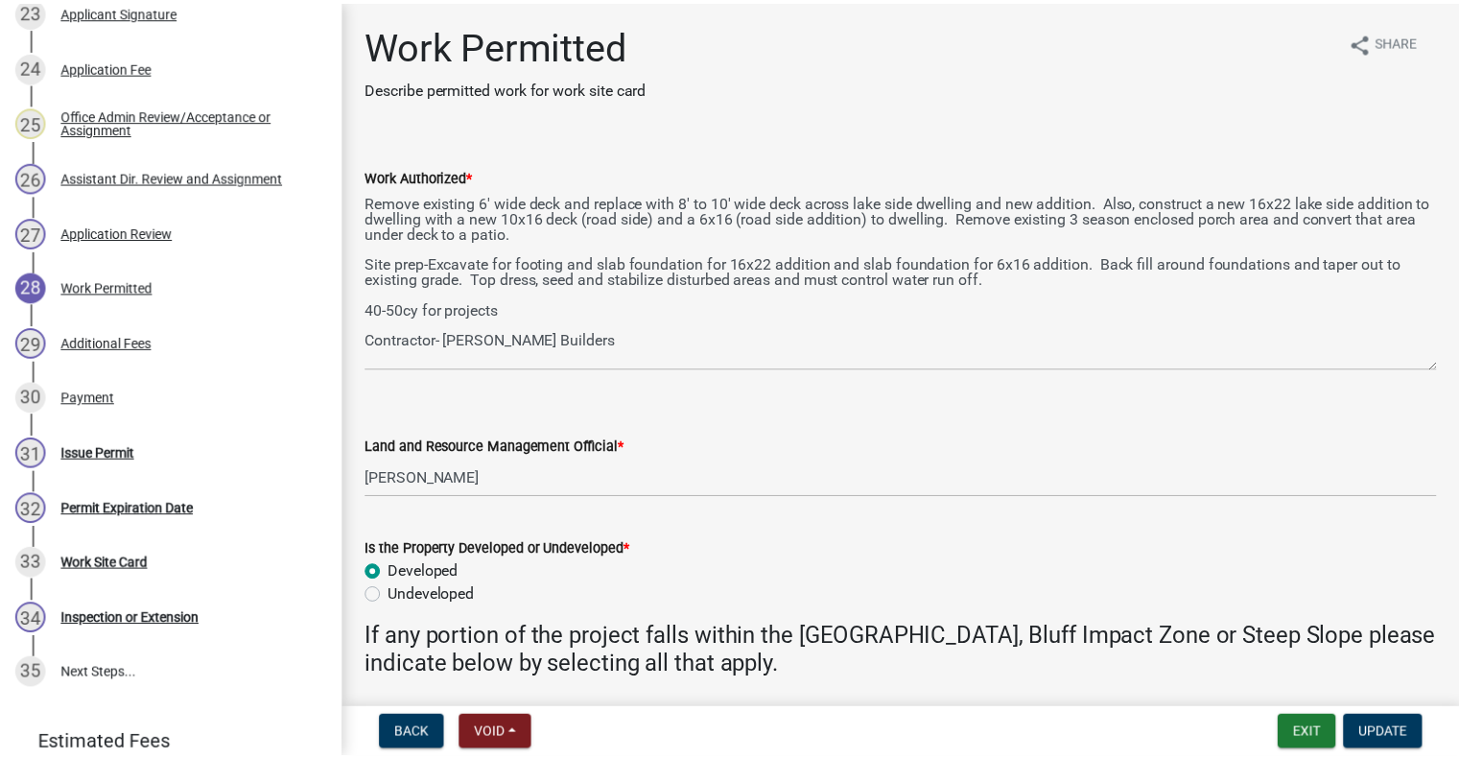
scroll to position [0, 0]
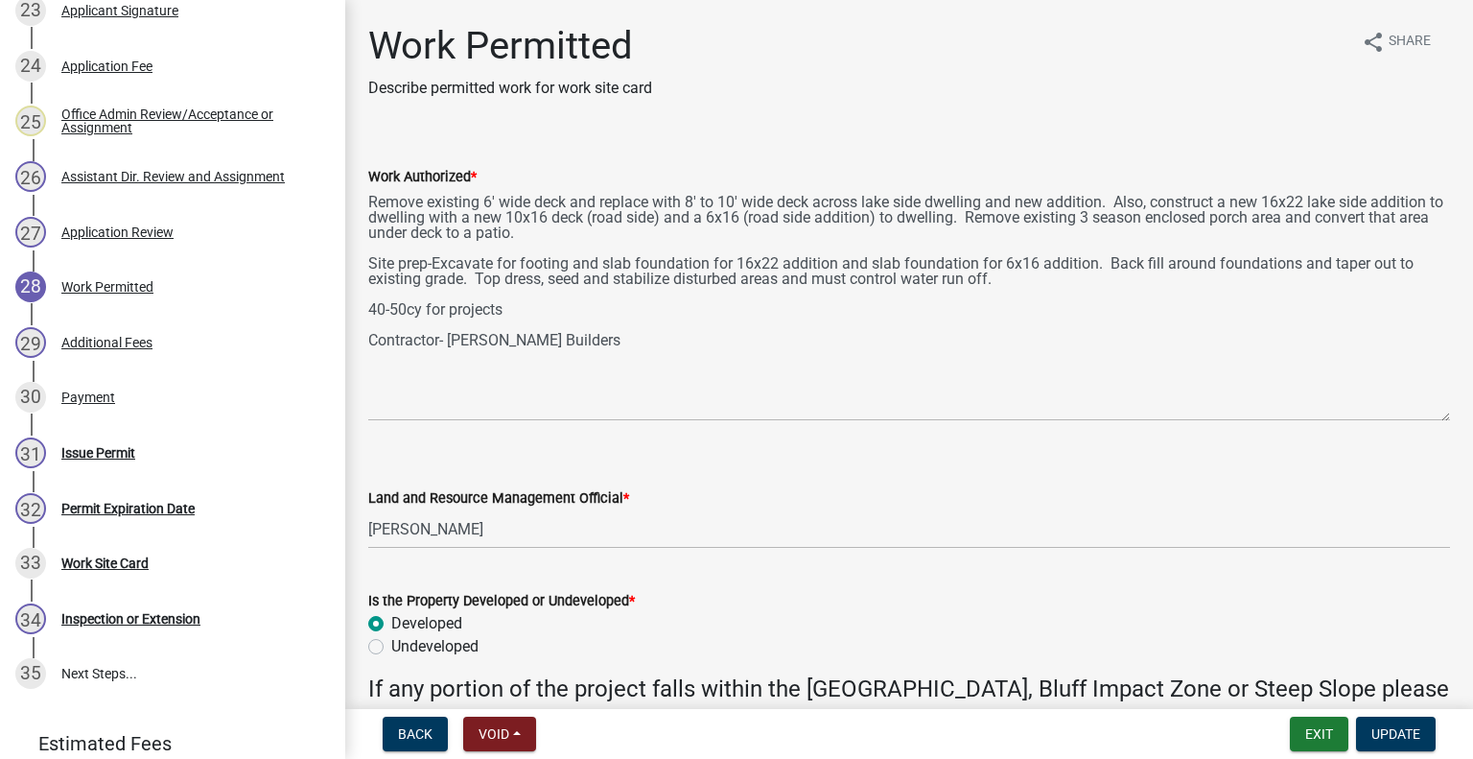
drag, startPoint x: 1427, startPoint y: 348, endPoint x: 1439, endPoint y: 420, distance: 72.8
click at [1439, 420] on div "Work Authorized * Remove existing 6' wide deck and replace with 8' to 10' wide …" at bounding box center [909, 279] width 1111 height 283
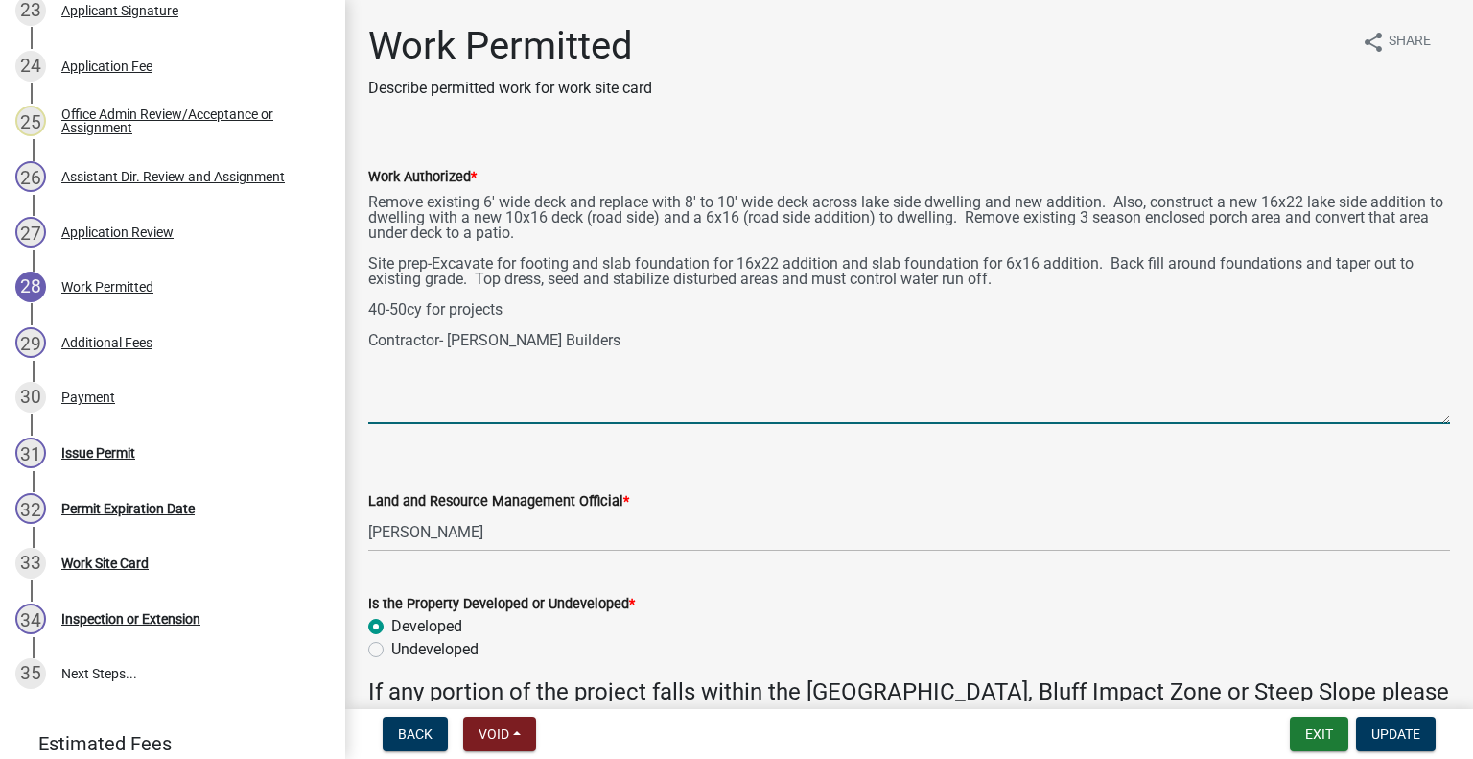
click at [368, 309] on textarea "Remove existing 6' wide deck and replace with 8' to 10' wide deck across lake s…" at bounding box center [909, 306] width 1082 height 236
click at [527, 306] on textarea "Remove existing 6' wide deck and replace with 8' to 10' wide deck across lake s…" at bounding box center [909, 306] width 1082 height 236
click at [717, 312] on textarea "Remove existing 6' wide deck and replace with 8' to 10' wide deck across lake s…" at bounding box center [909, 306] width 1082 height 236
type textarea "Remove existing 6' wide deck and replace with 8' to 10' wide deck across lake s…"
click at [1384, 730] on span "Update" at bounding box center [1396, 733] width 49 height 15
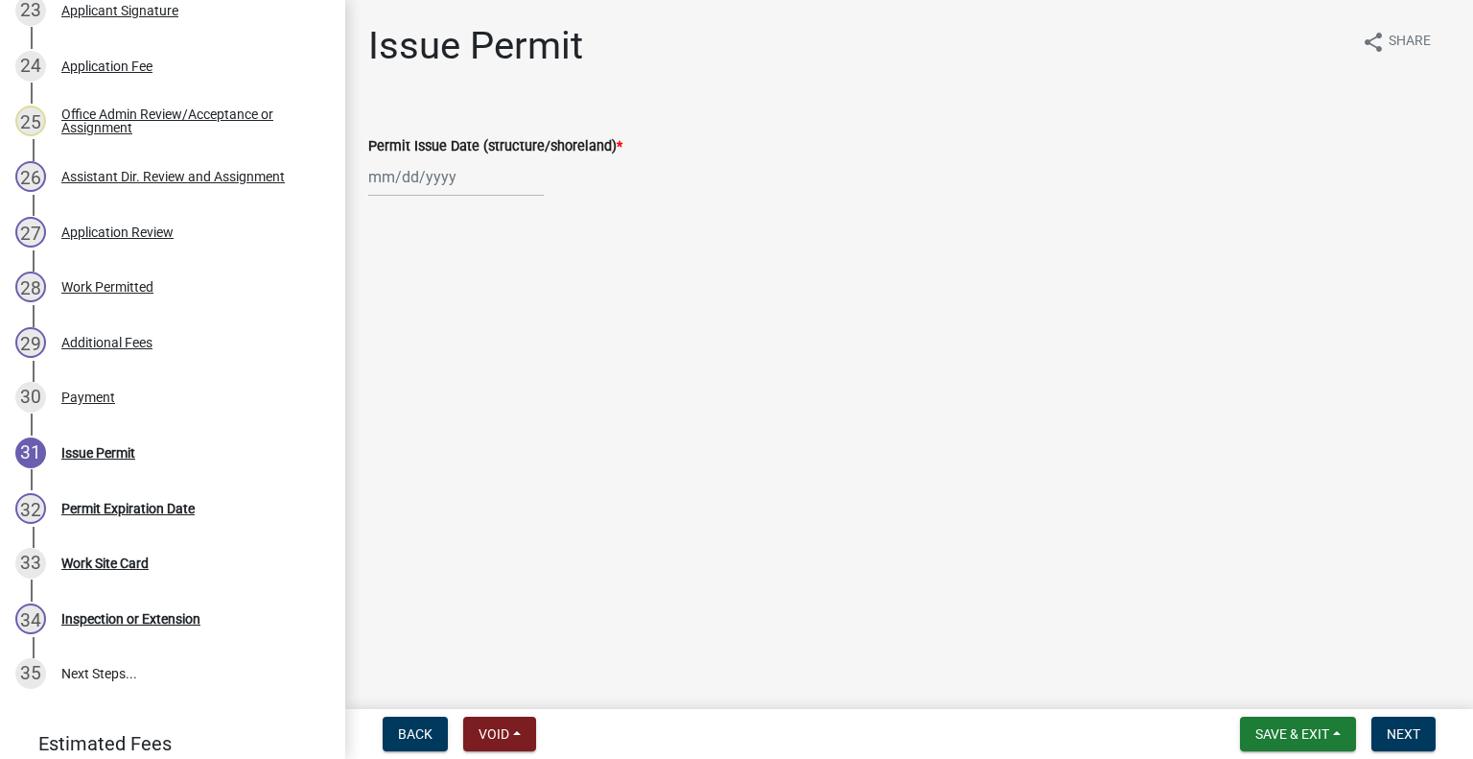
click at [400, 187] on div at bounding box center [456, 176] width 176 height 39
select select "10"
select select "2025"
click at [416, 298] on div "7" at bounding box center [418, 309] width 31 height 31
type input "[DATE]"
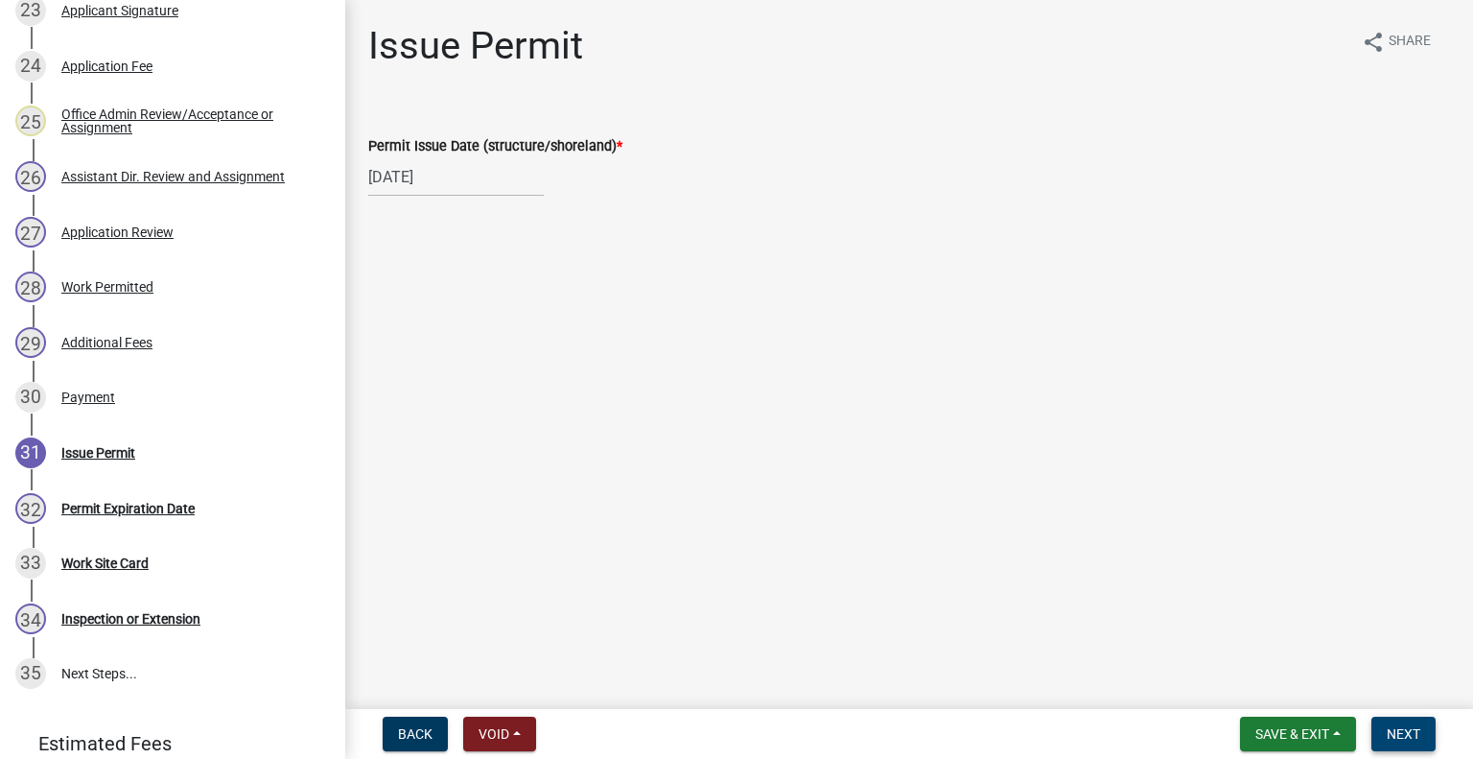
click at [1399, 732] on span "Next" at bounding box center [1404, 733] width 34 height 15
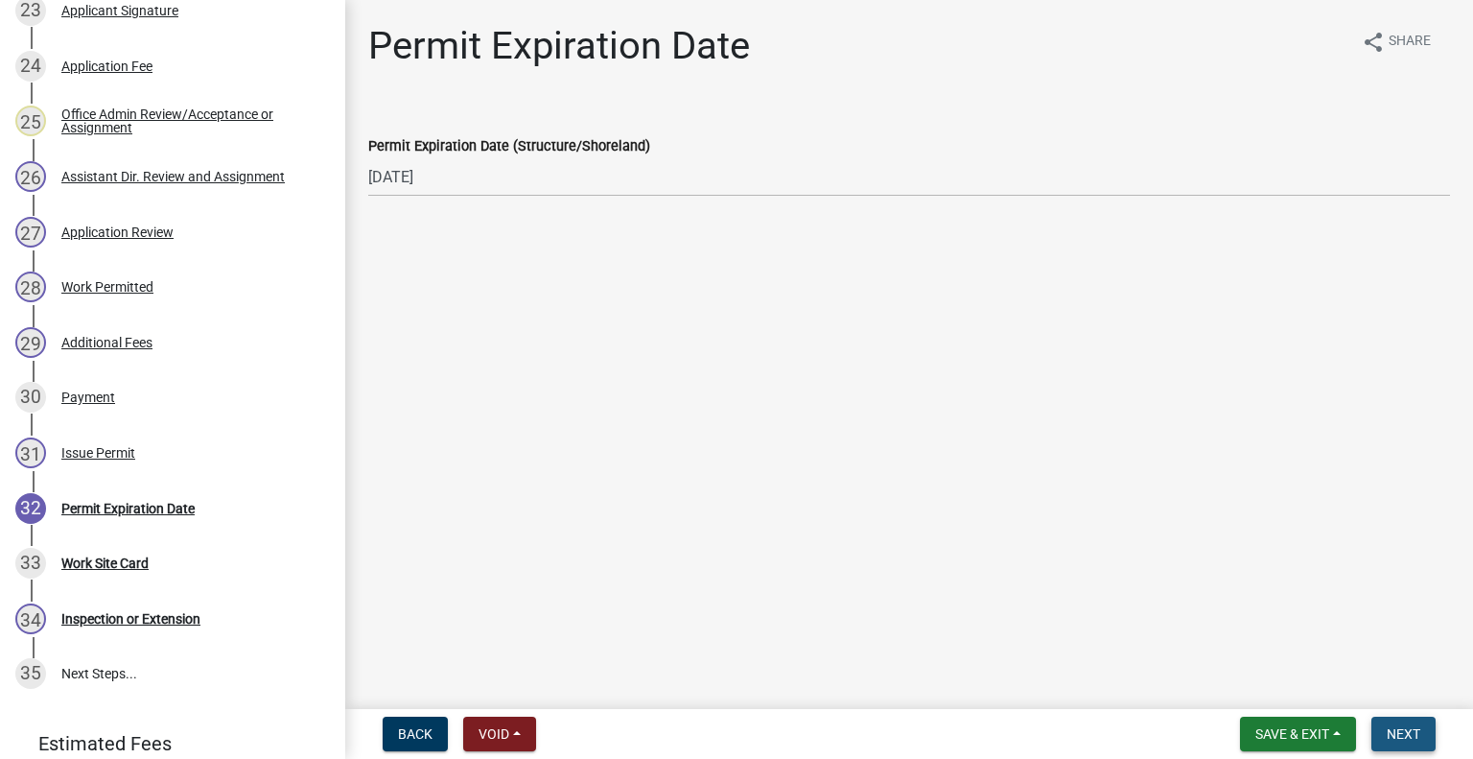
click at [1408, 736] on span "Next" at bounding box center [1404, 733] width 34 height 15
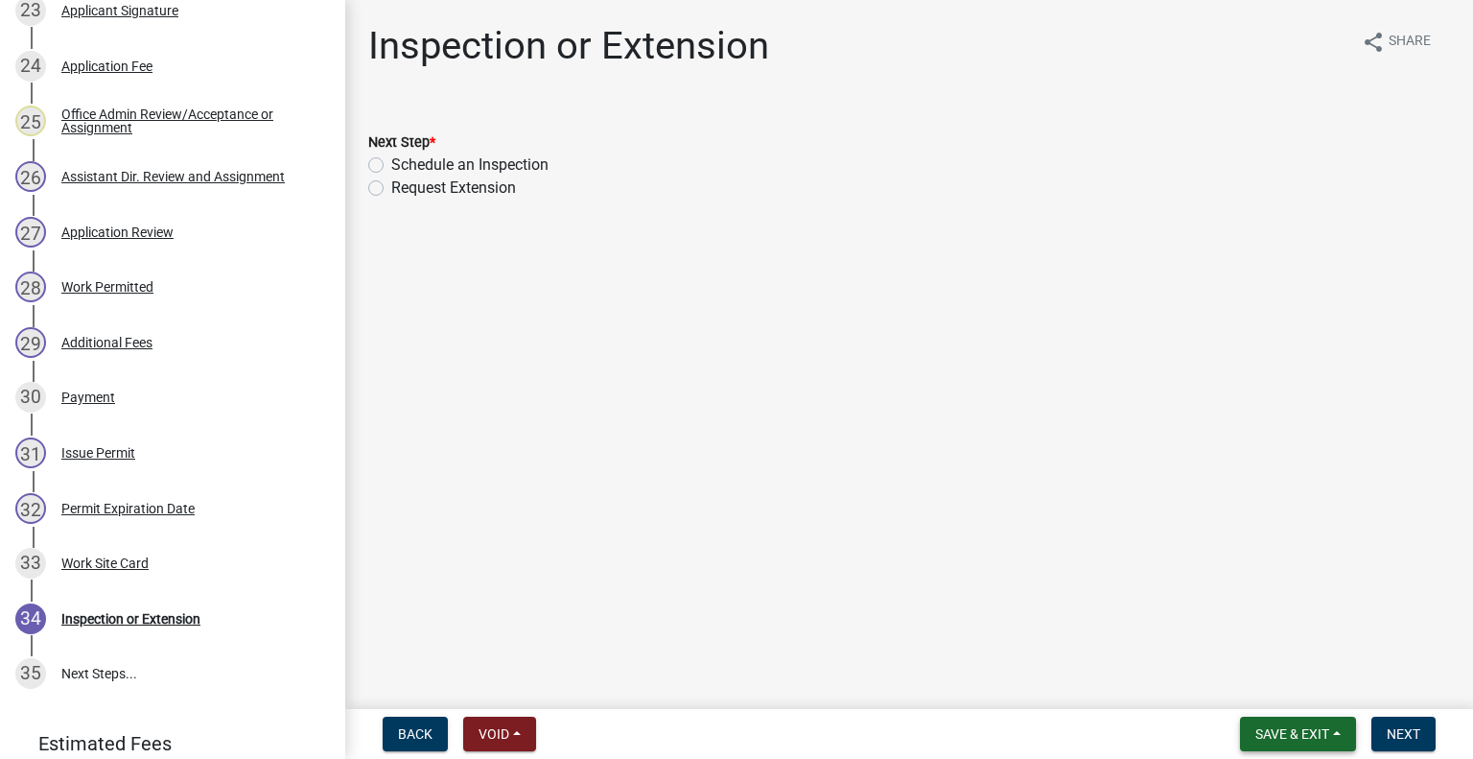
click at [1300, 729] on span "Save & Exit" at bounding box center [1293, 733] width 74 height 15
click at [1258, 687] on button "Save & Exit" at bounding box center [1279, 684] width 153 height 46
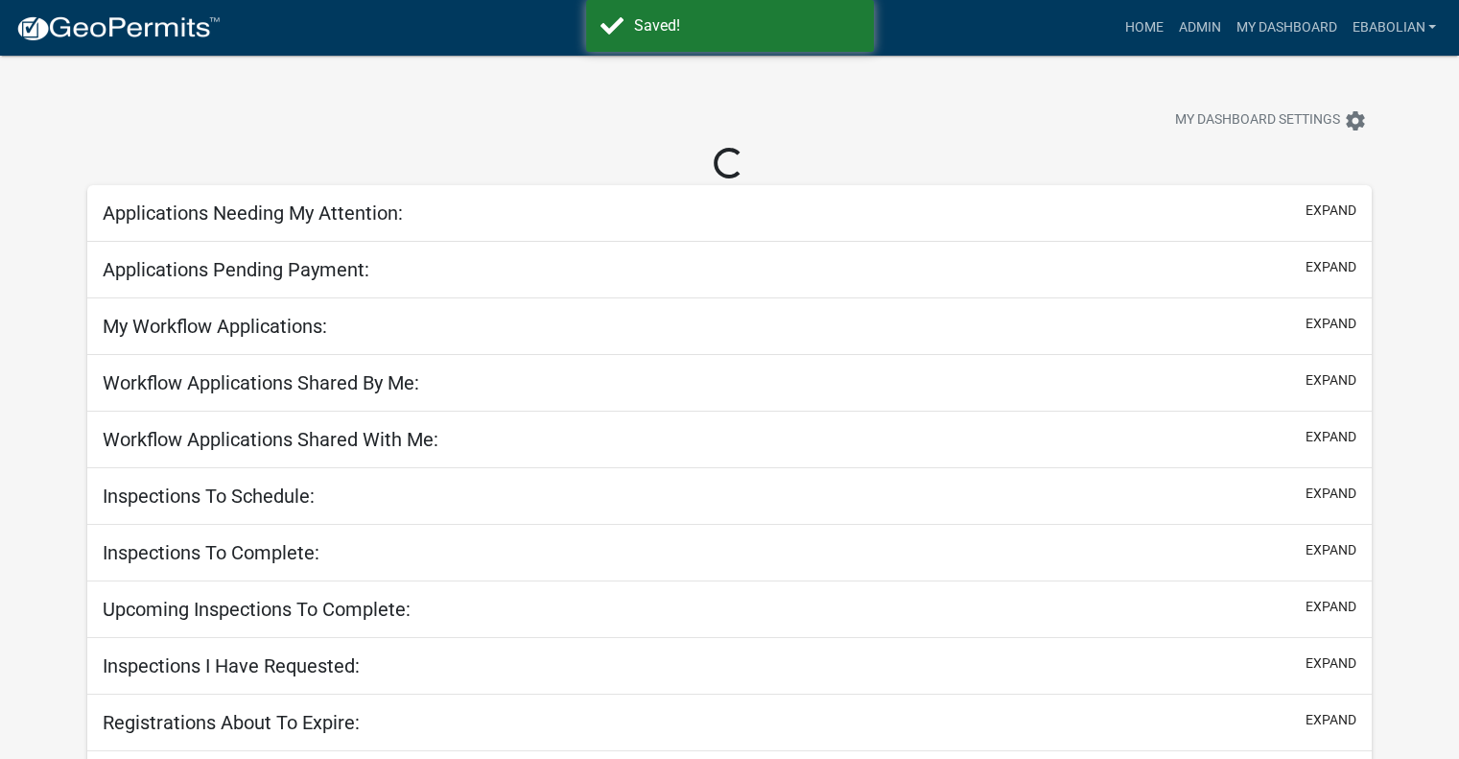
select select "3: 100"
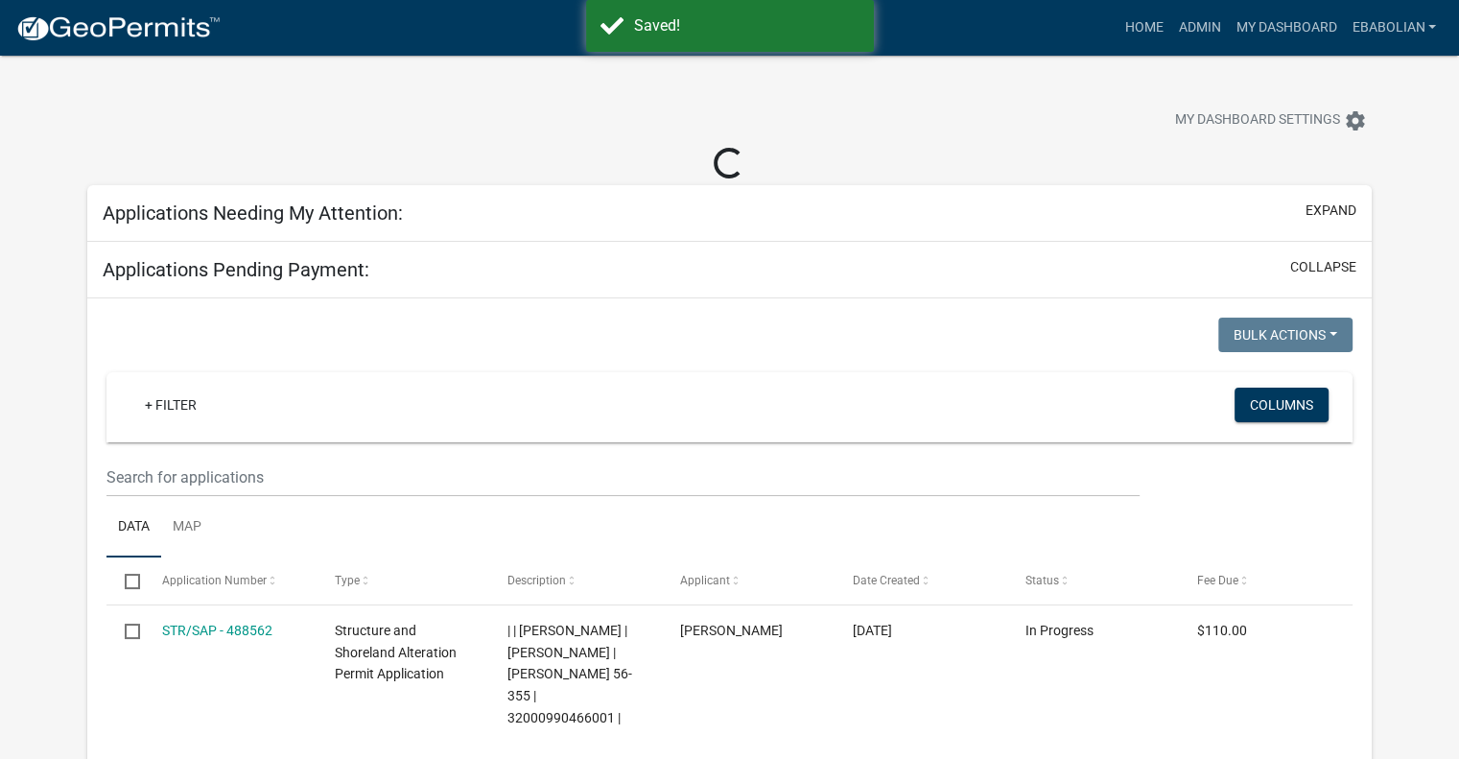
select select "3: 100"
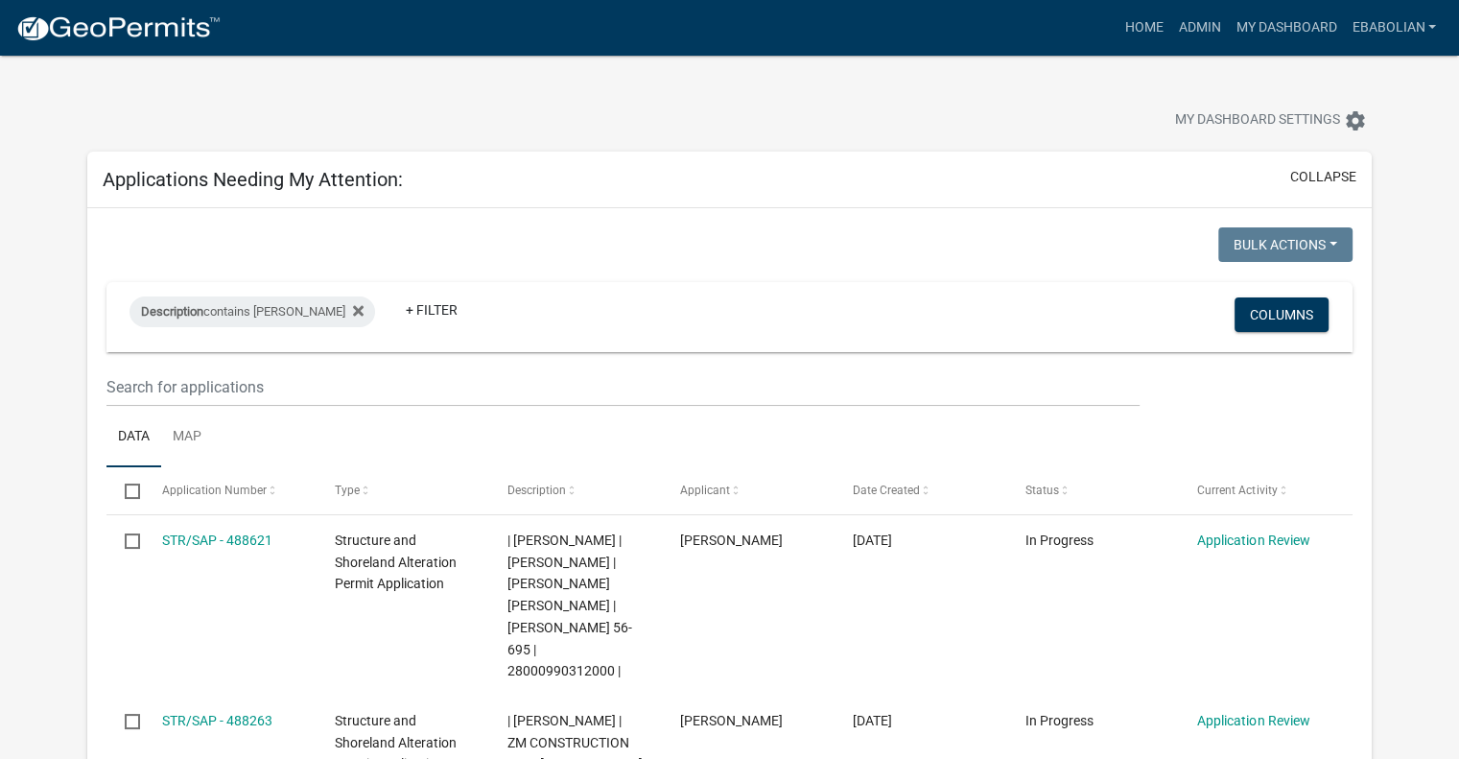
drag, startPoint x: 857, startPoint y: 534, endPoint x: 575, endPoint y: 114, distance: 506.0
click at [575, 114] on div at bounding box center [456, 123] width 766 height 42
